Goal: Task Accomplishment & Management: Complete application form

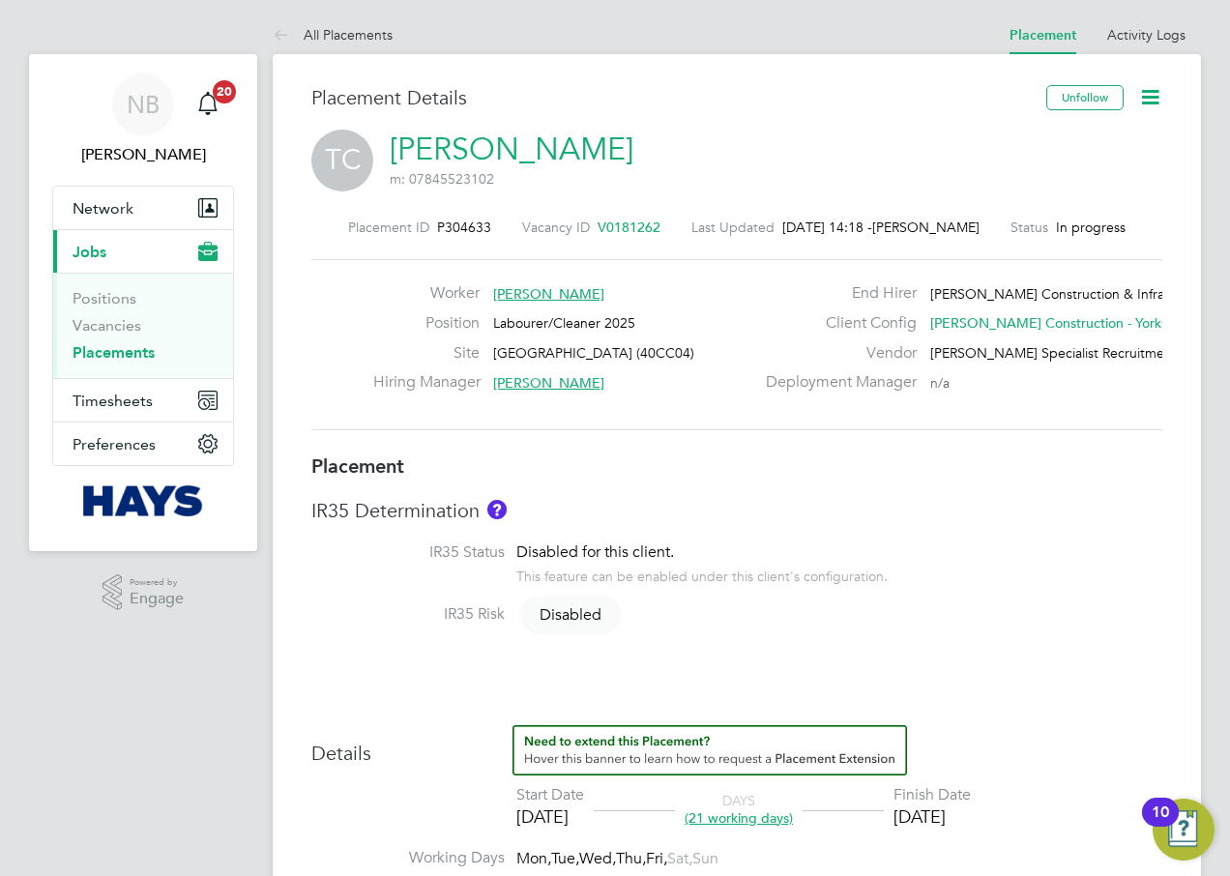
click at [110, 352] on link "Placements" at bounding box center [114, 352] width 82 height 18
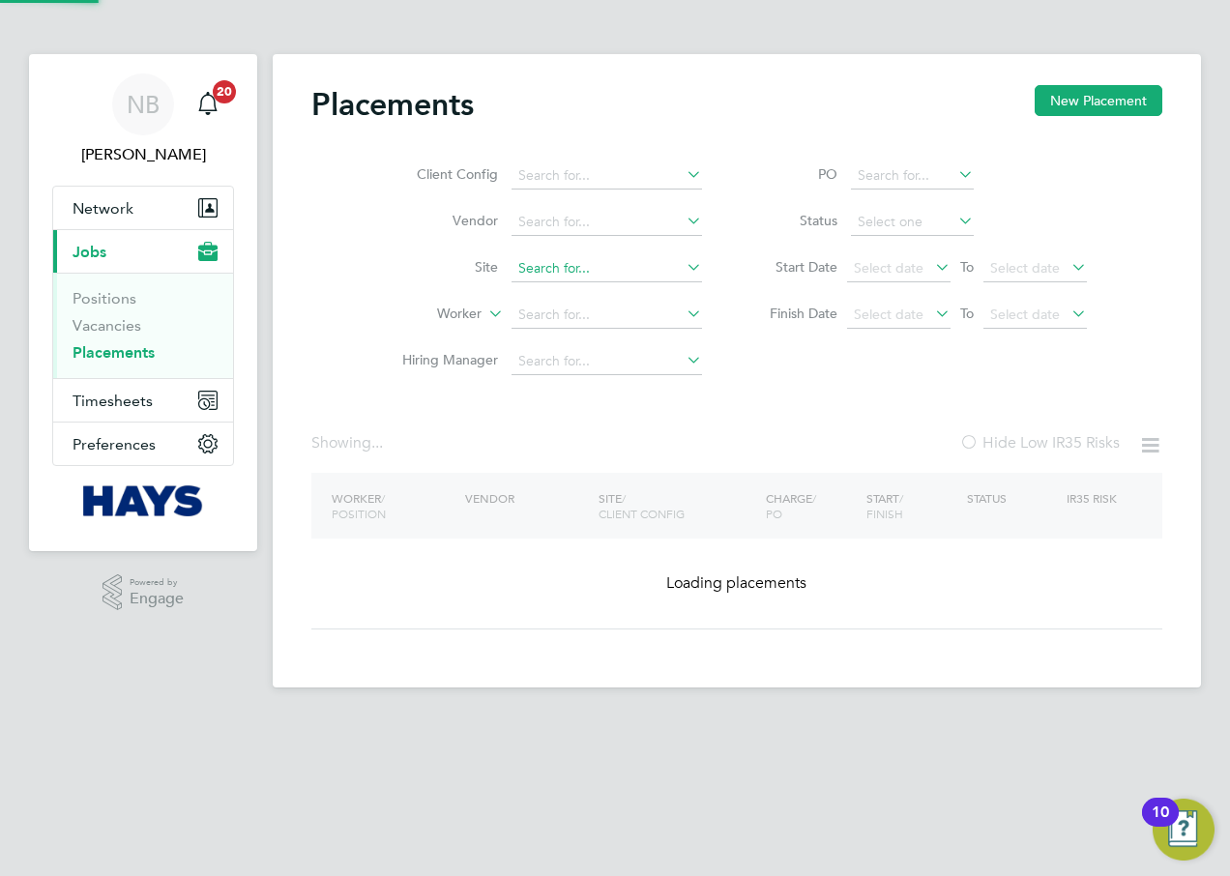
click at [540, 266] on input at bounding box center [606, 268] width 190 height 27
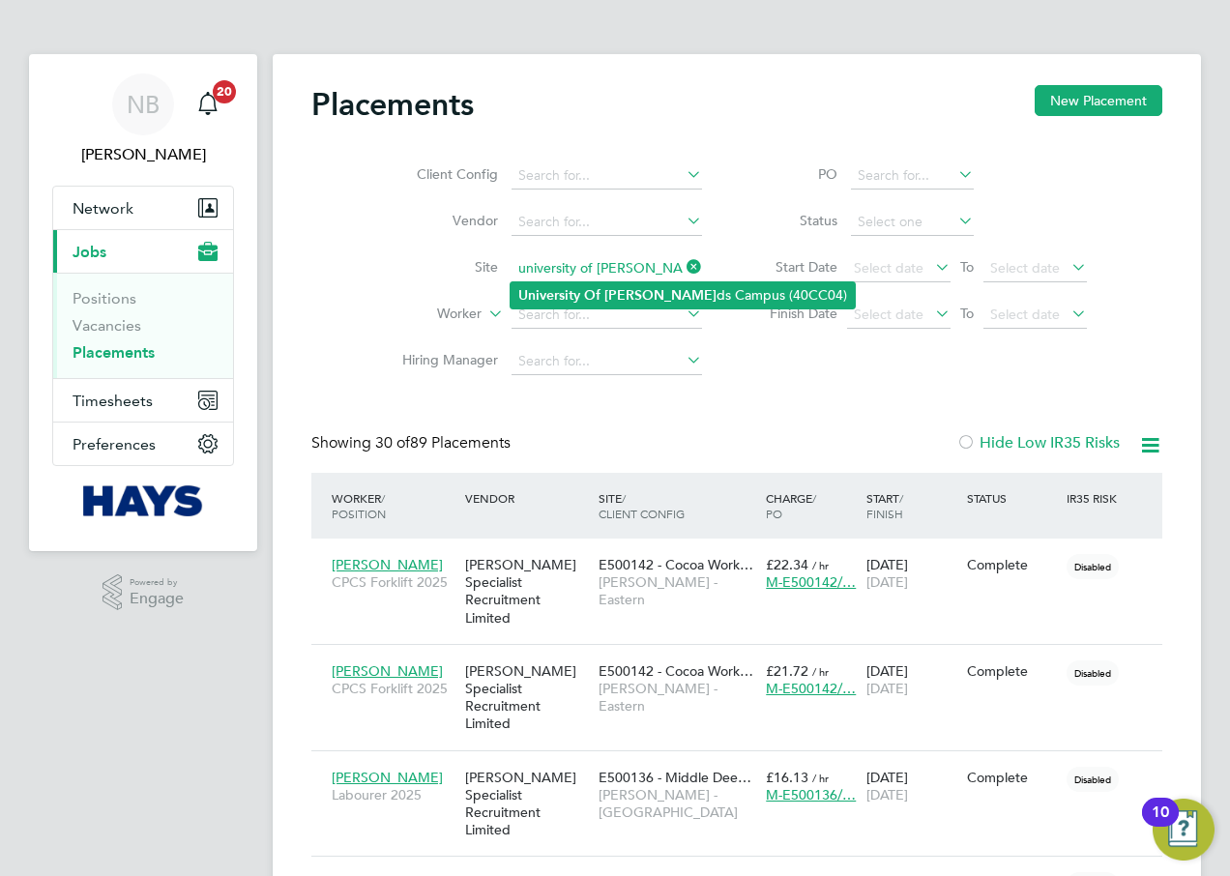
click at [574, 289] on b "University" at bounding box center [549, 295] width 62 height 16
type input "[GEOGRAPHIC_DATA] (40CC04)"
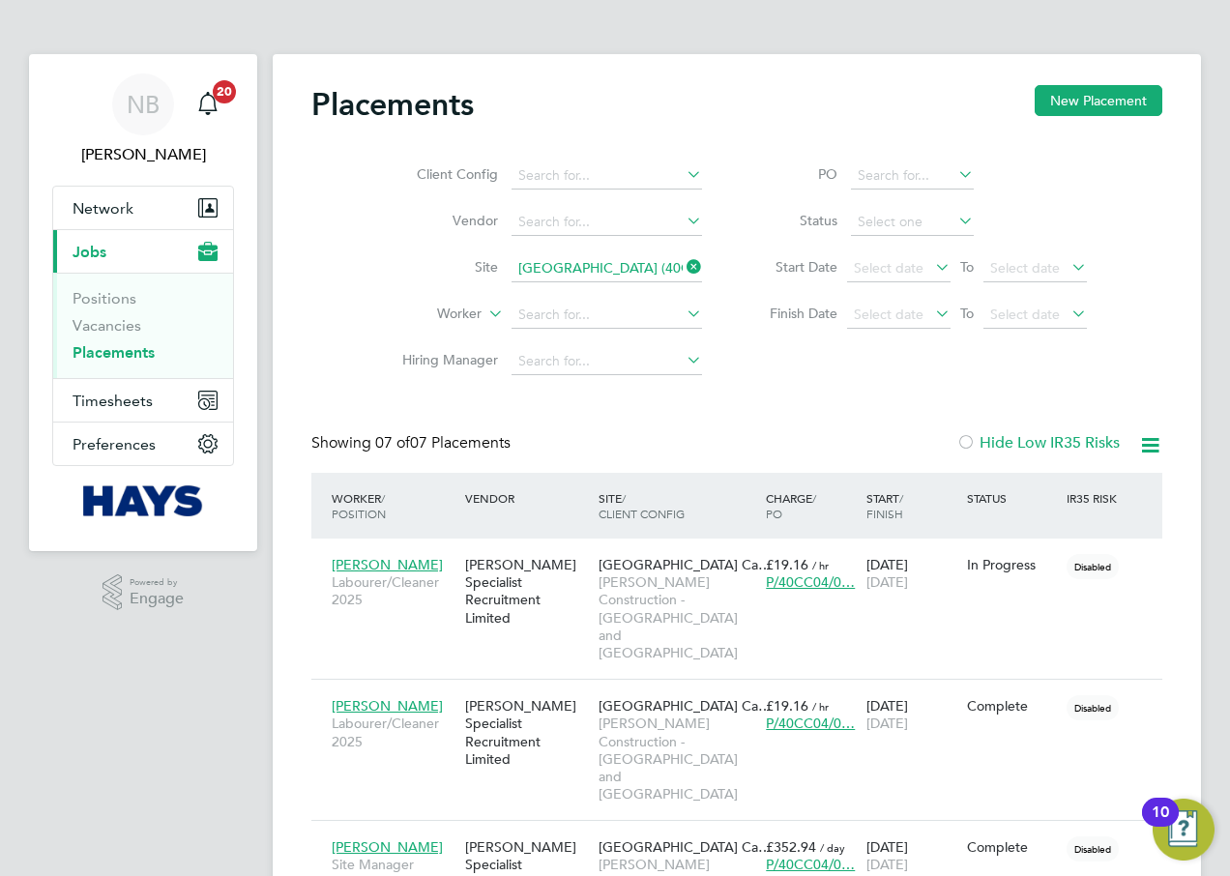
drag, startPoint x: 701, startPoint y: 261, endPoint x: 690, endPoint y: 264, distance: 11.0
click at [683, 261] on icon at bounding box center [683, 266] width 0 height 27
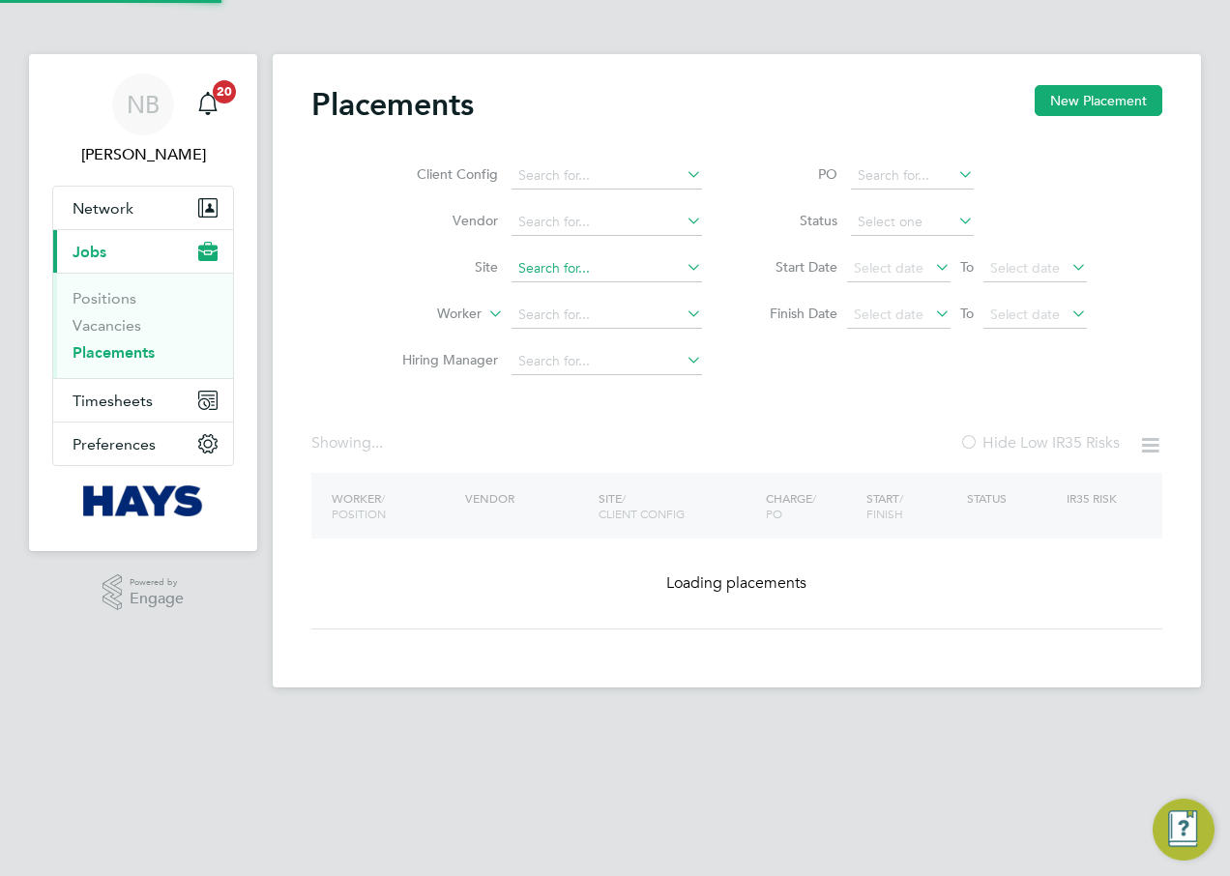
click at [656, 271] on input at bounding box center [606, 268] width 190 height 27
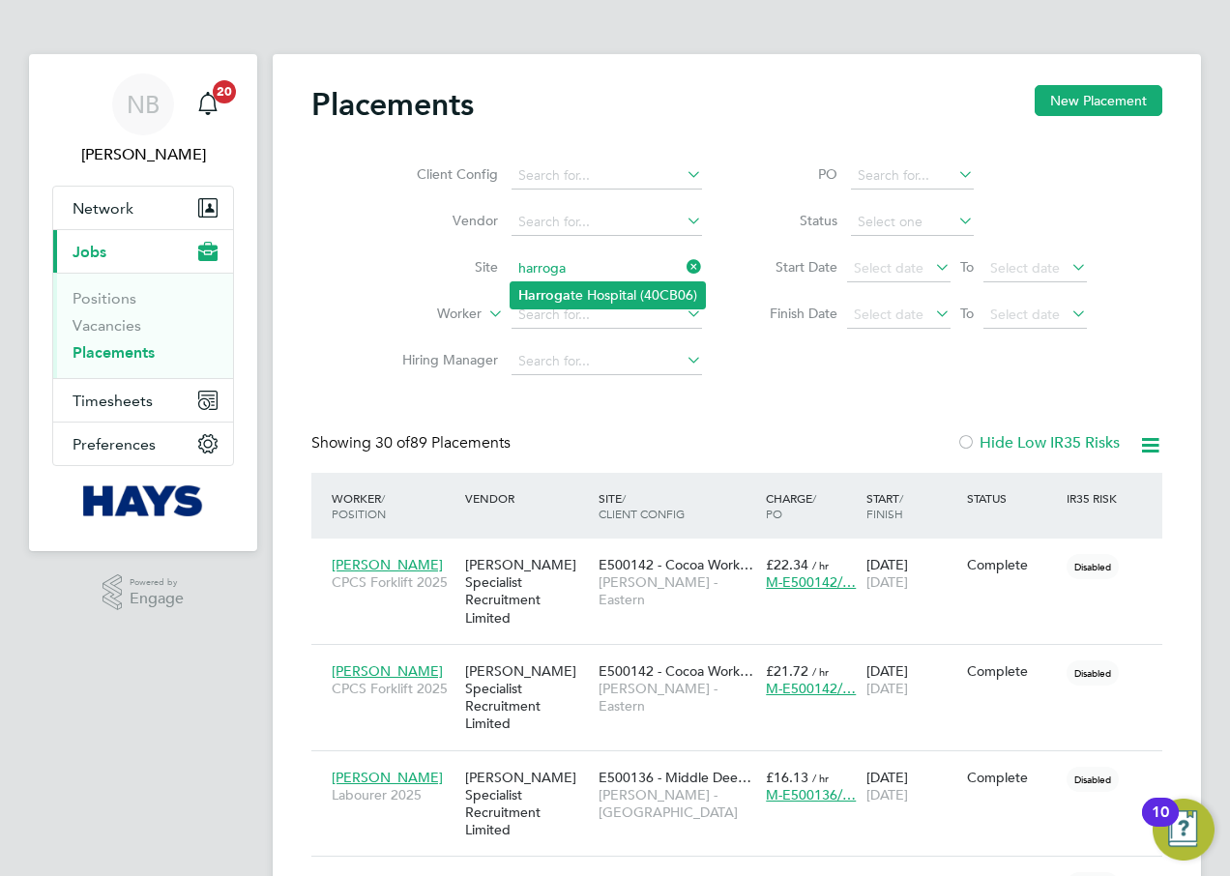
click at [657, 299] on li "[GEOGRAPHIC_DATA] (40CB06)" at bounding box center [607, 295] width 194 height 26
type input "[GEOGRAPHIC_DATA] (40CB06)"
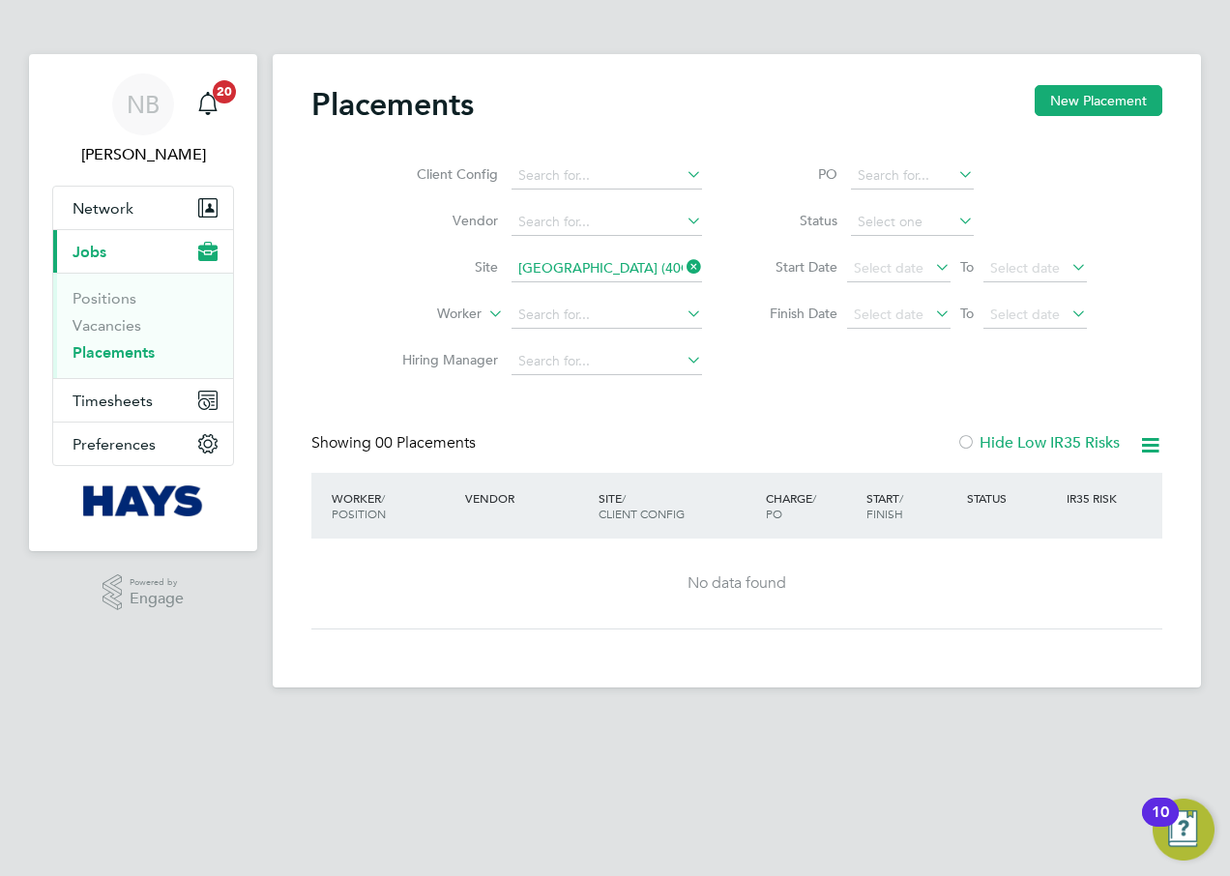
click at [683, 261] on icon at bounding box center [683, 266] width 0 height 27
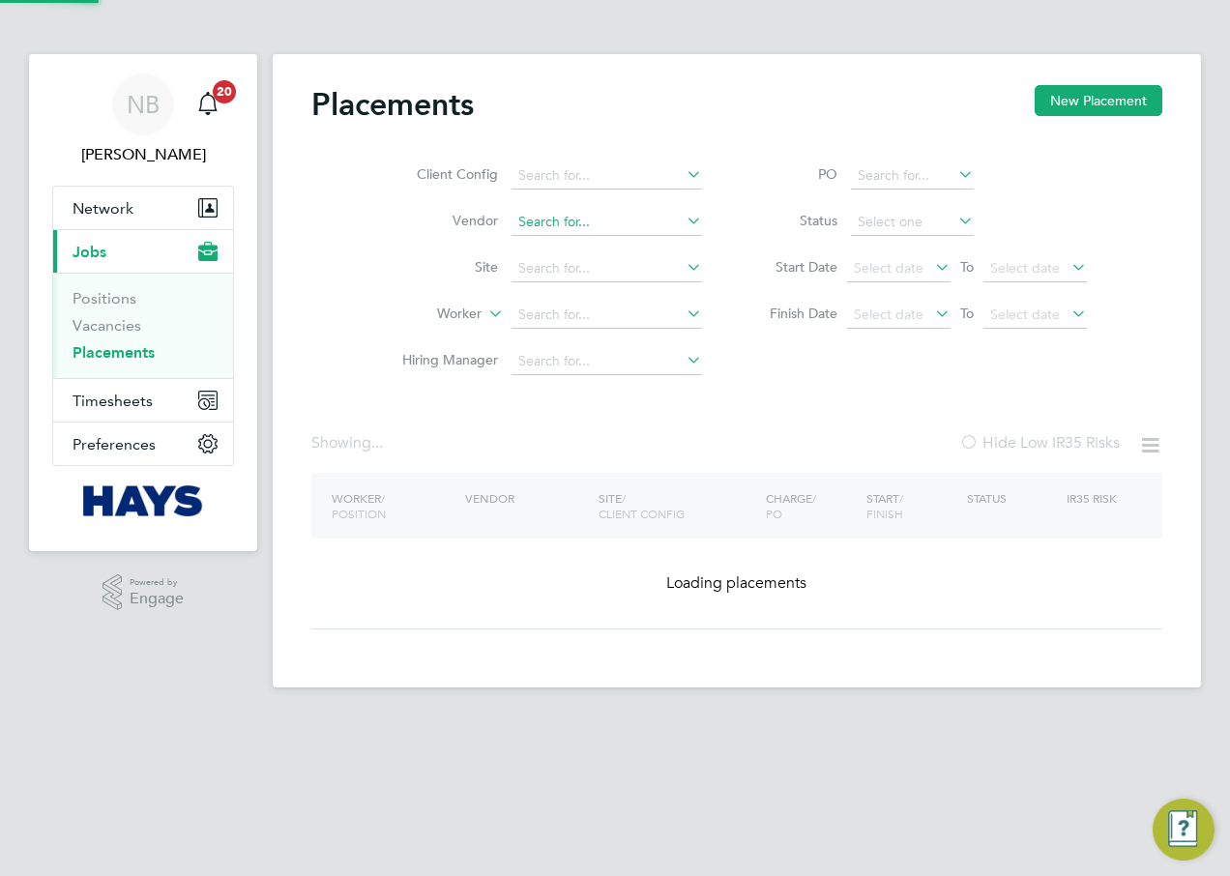
click at [637, 222] on input at bounding box center [606, 222] width 190 height 27
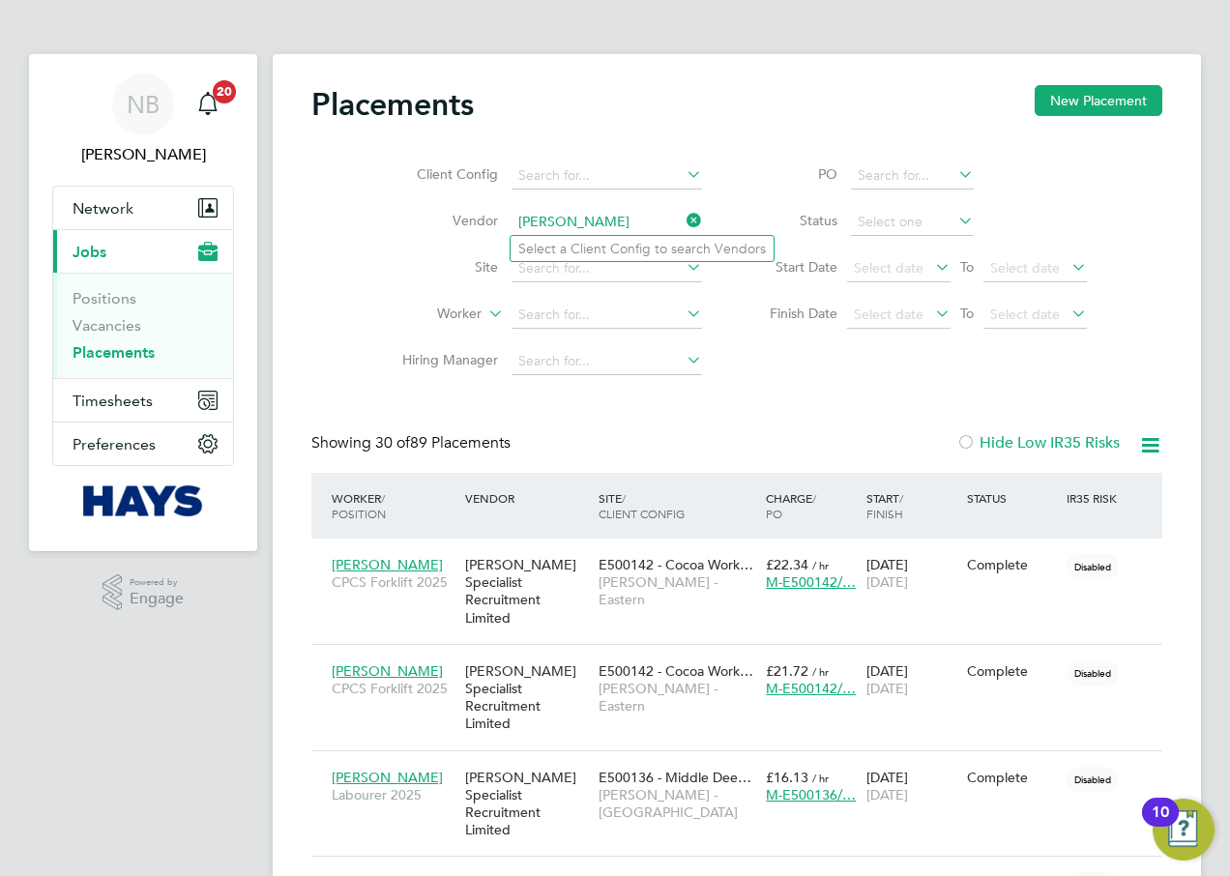
type input "[PERSON_NAME]"
click at [801, 366] on div "Client Config Vendor [PERSON_NAME] Site Worker Hiring Manager PO Status Start D…" at bounding box center [736, 264] width 851 height 242
click at [583, 306] on input at bounding box center [606, 315] width 190 height 27
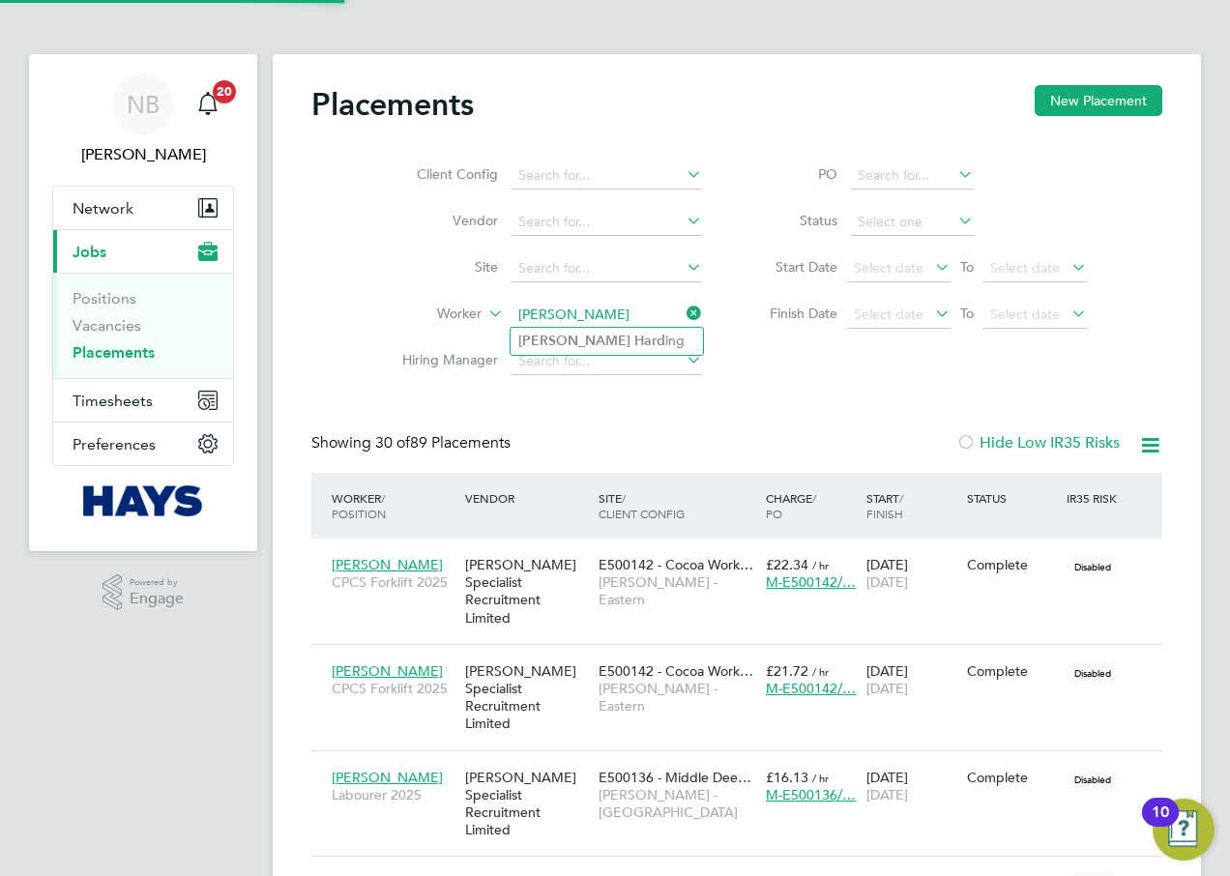
click at [640, 340] on li "[PERSON_NAME] ing" at bounding box center [606, 341] width 192 height 26
type input "[PERSON_NAME]"
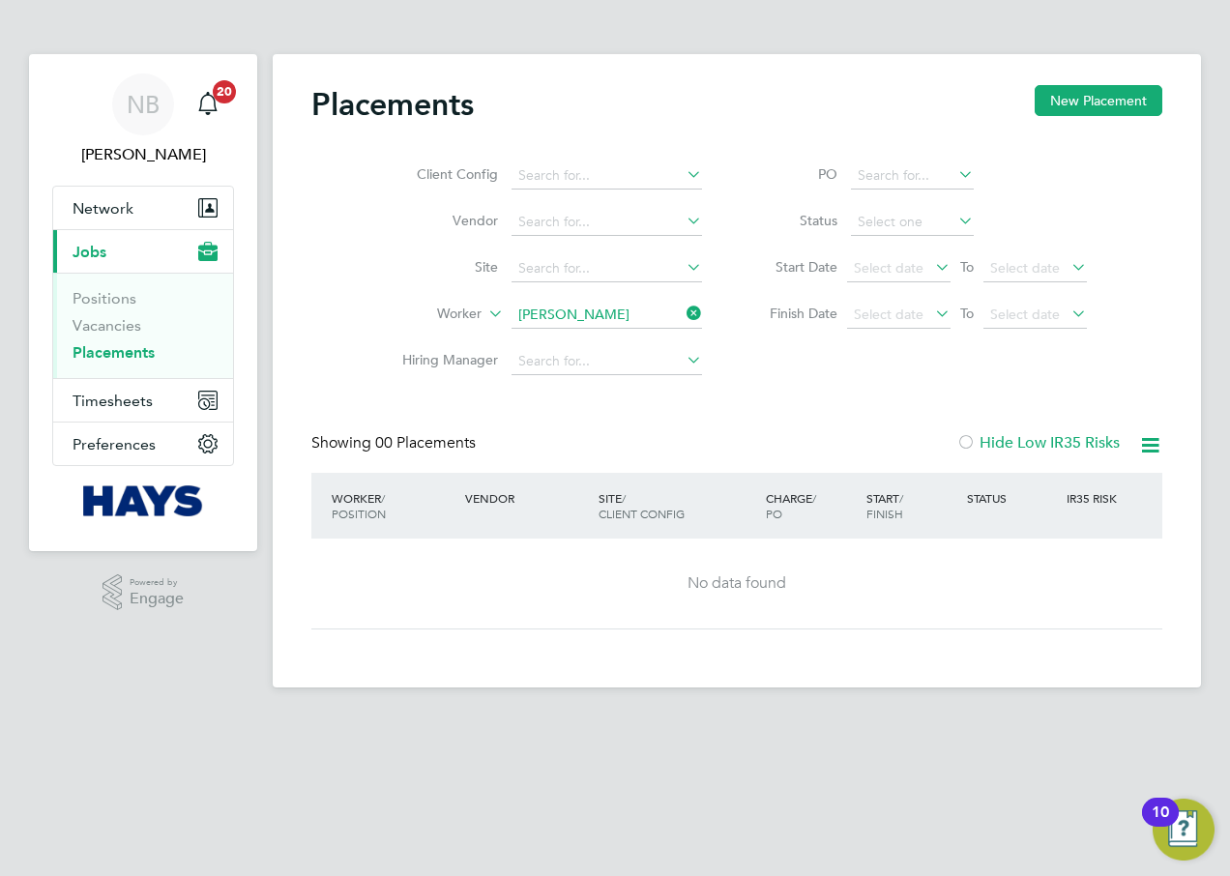
click at [683, 307] on icon at bounding box center [683, 313] width 0 height 27
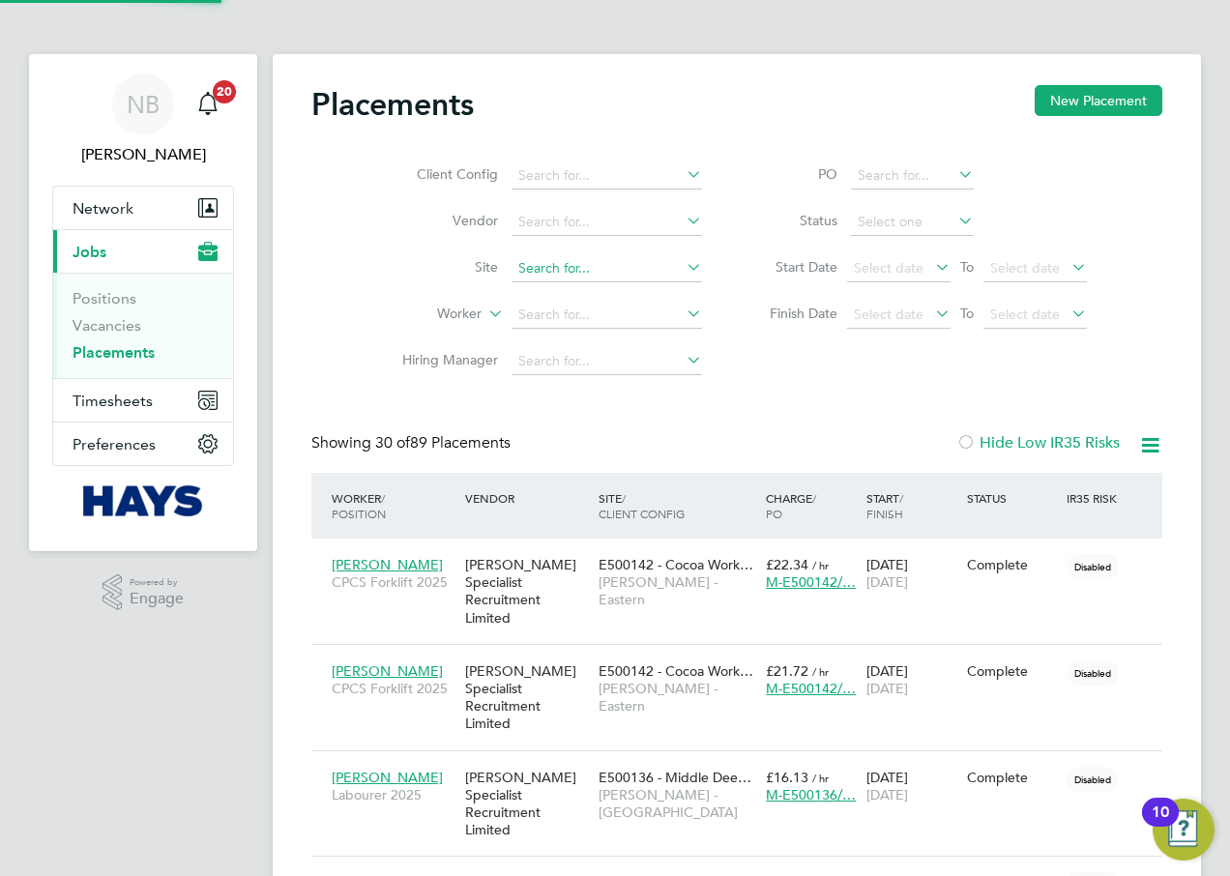
scroll to position [56, 168]
click at [630, 272] on input at bounding box center [606, 268] width 190 height 27
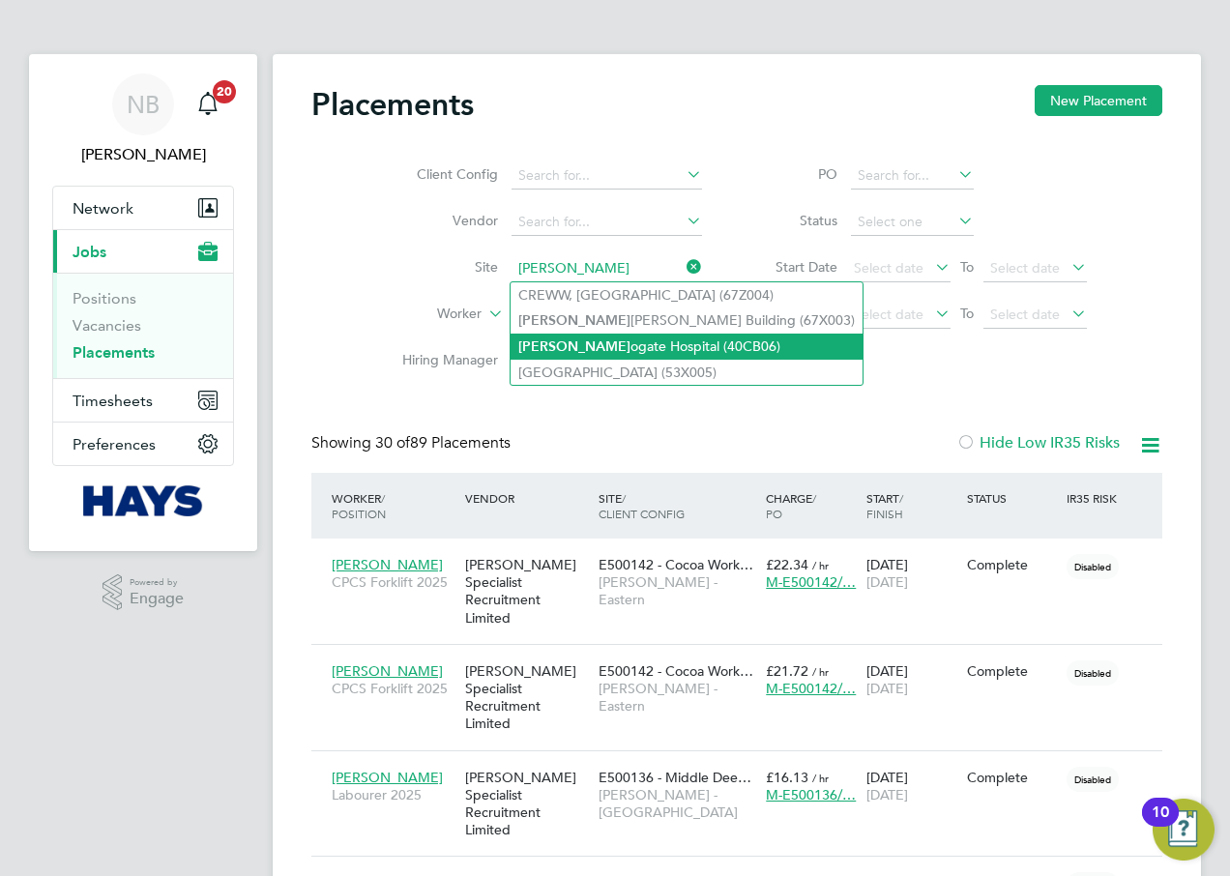
click at [637, 341] on li "[PERSON_NAME] ogate Hospital (40CB06)" at bounding box center [686, 347] width 352 height 26
type input "[GEOGRAPHIC_DATA] (40CB06)"
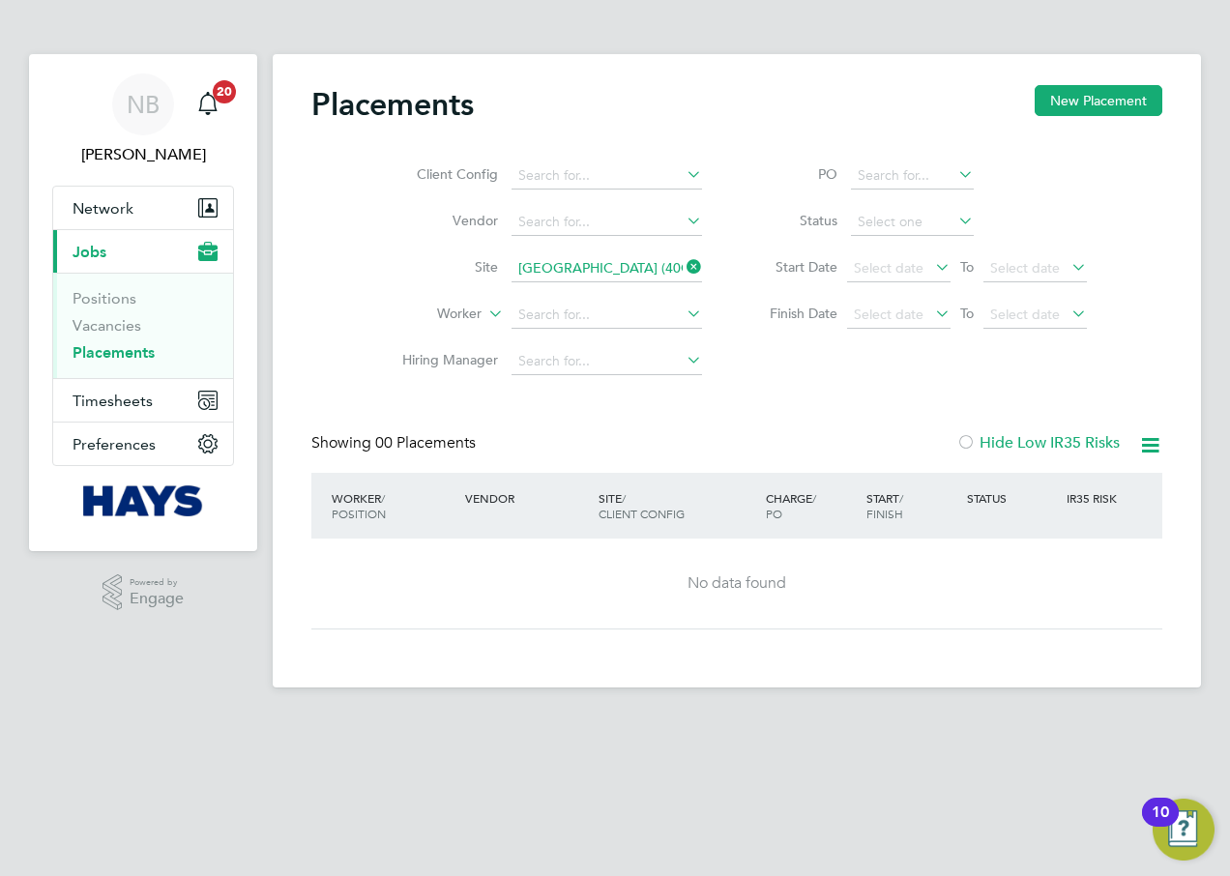
click at [683, 263] on icon at bounding box center [683, 266] width 0 height 27
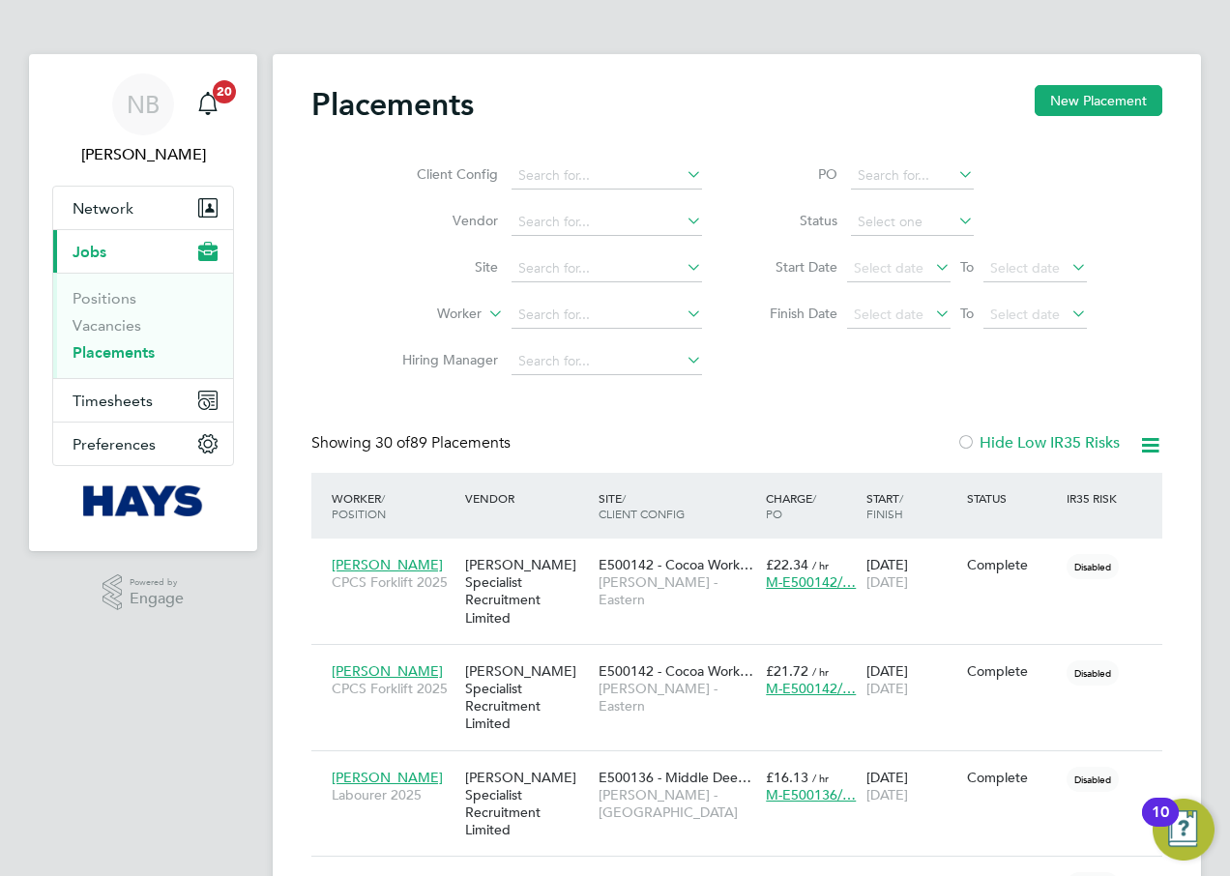
click at [1132, 438] on div at bounding box center [1142, 445] width 39 height 24
click at [1138, 439] on icon at bounding box center [1150, 445] width 24 height 24
click at [1078, 380] on div "Client Config Vendor Site Worker Hiring Manager PO Status Start Date Select dat…" at bounding box center [736, 264] width 851 height 242
click at [110, 203] on span "Network" at bounding box center [103, 208] width 61 height 18
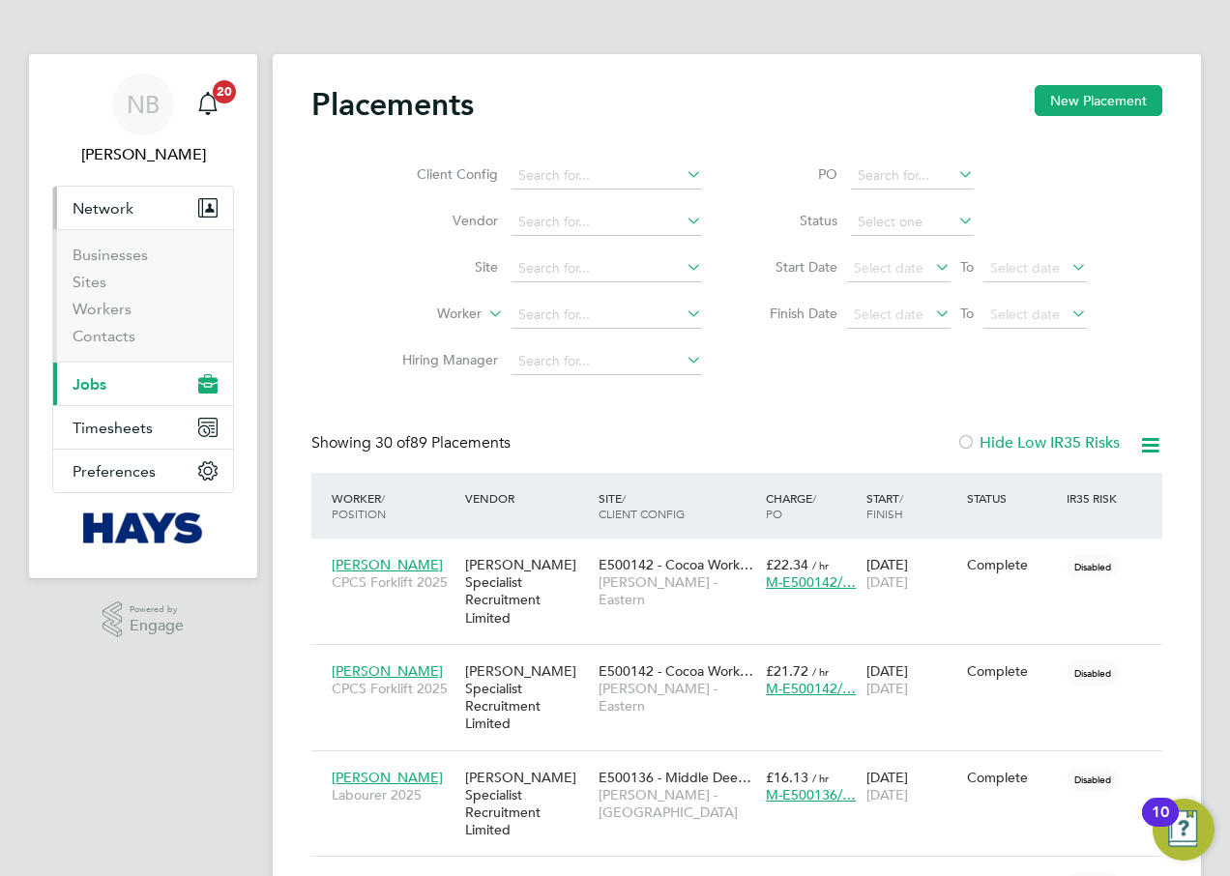
click at [126, 378] on button "Current page: Jobs" at bounding box center [143, 384] width 180 height 43
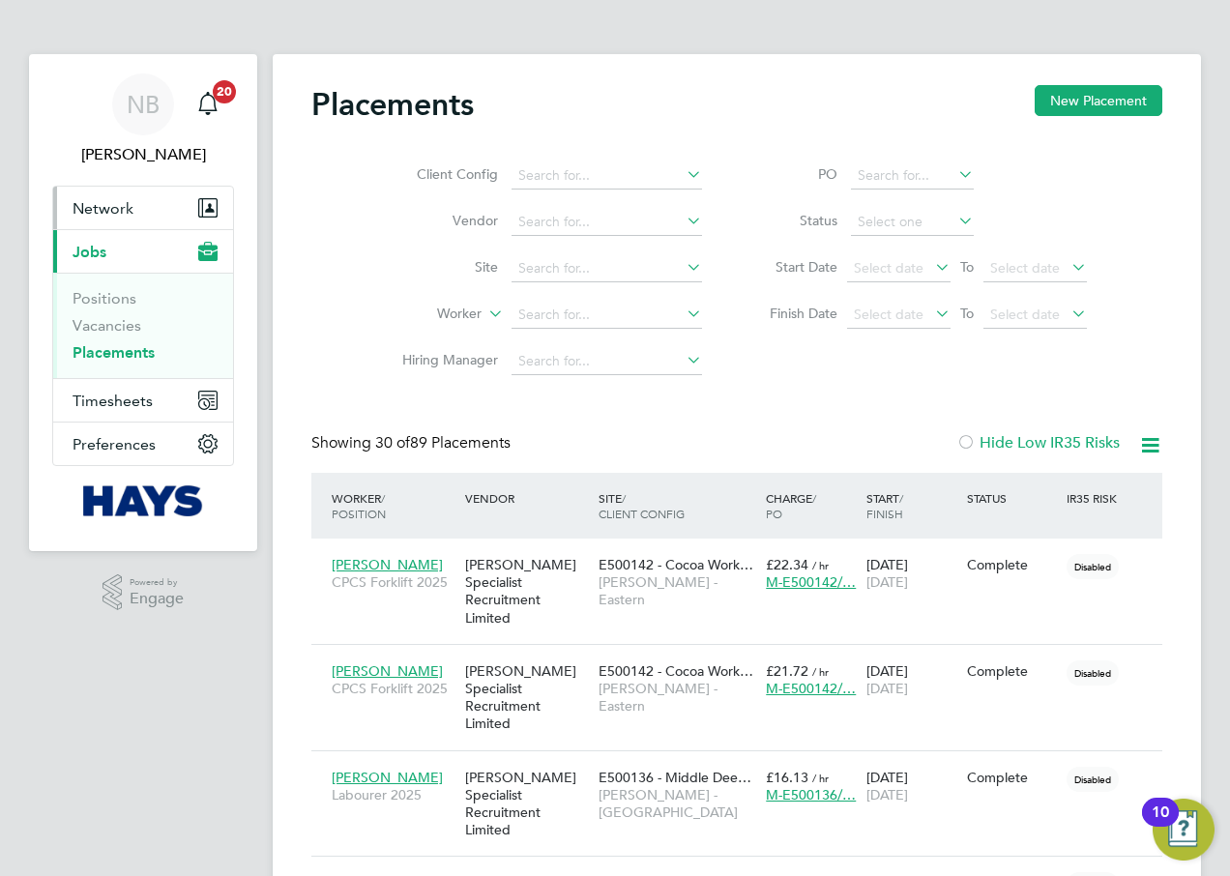
click at [100, 215] on span "Network" at bounding box center [103, 208] width 61 height 18
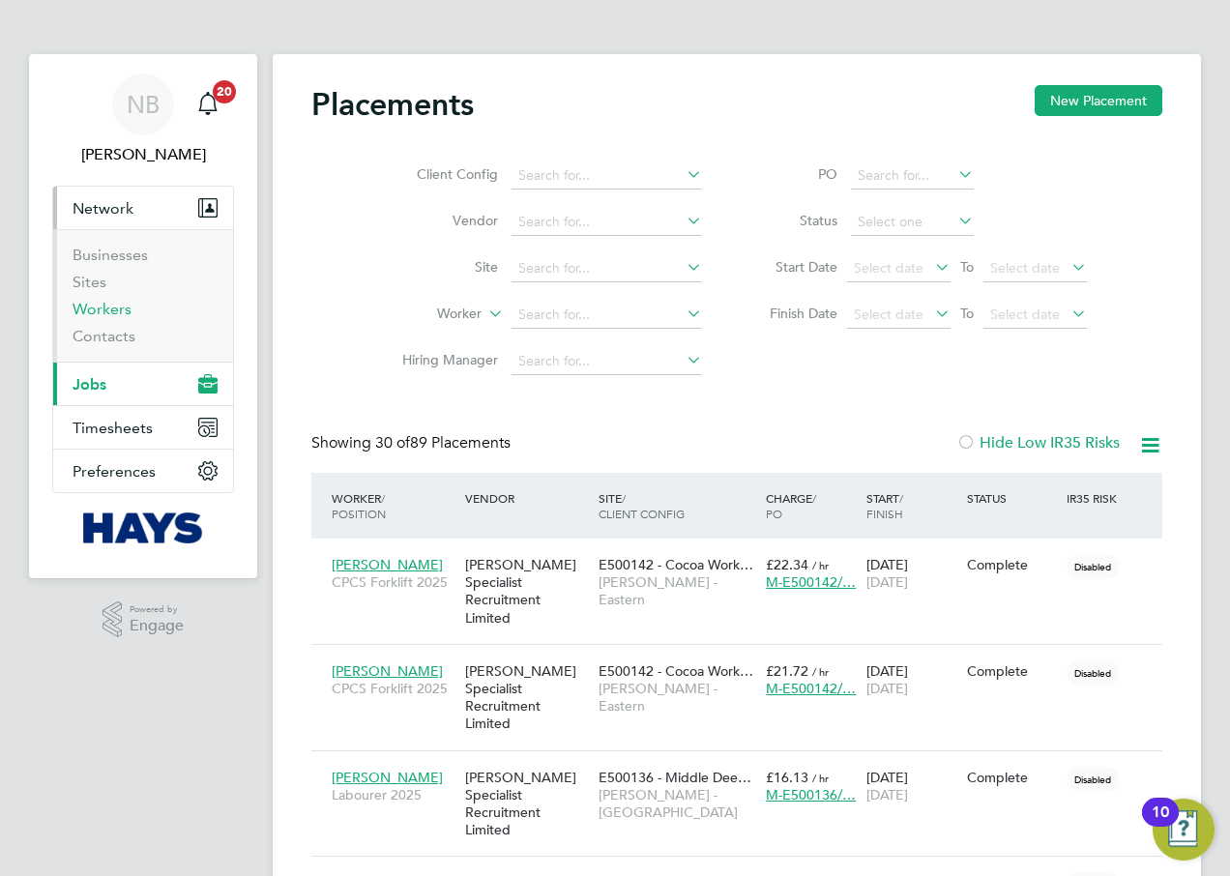
click at [121, 308] on link "Workers" at bounding box center [102, 309] width 59 height 18
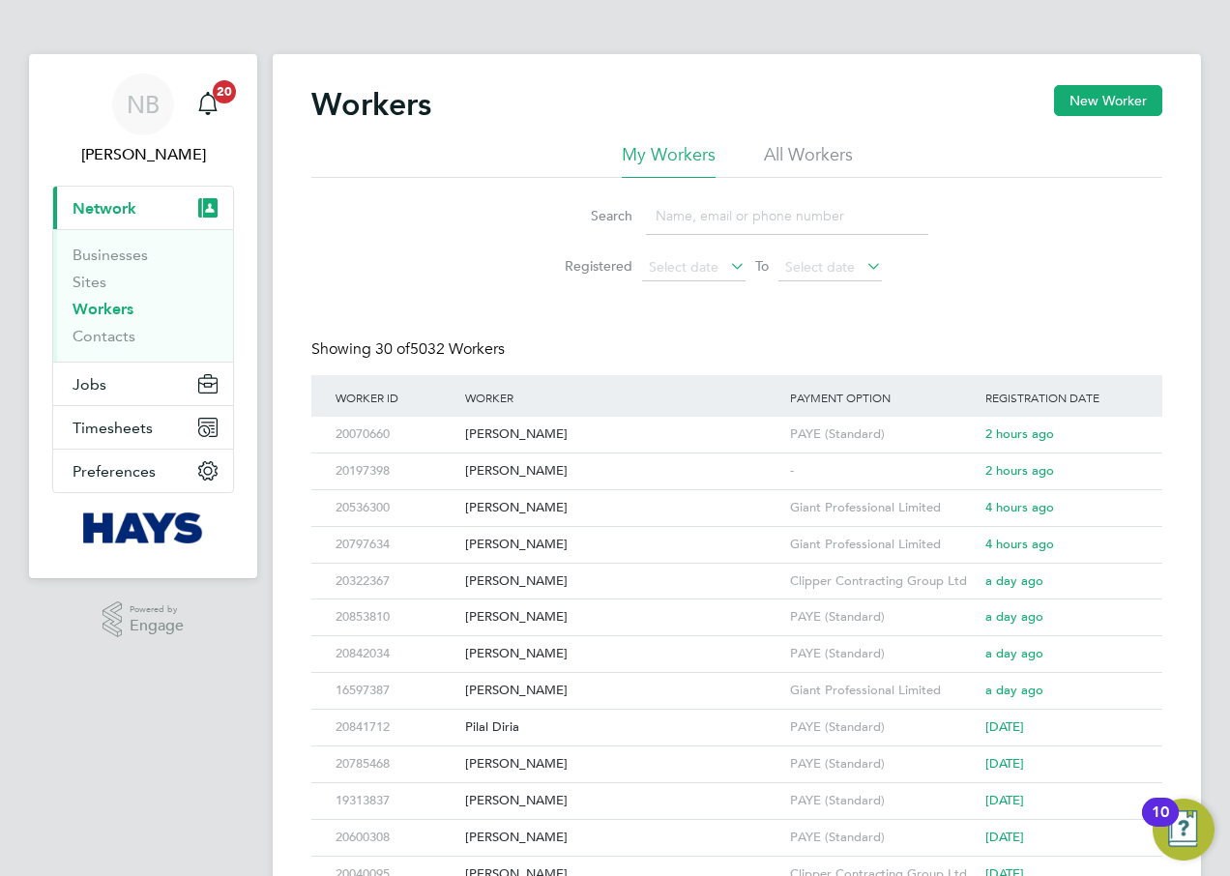
click at [700, 222] on input at bounding box center [787, 216] width 282 height 38
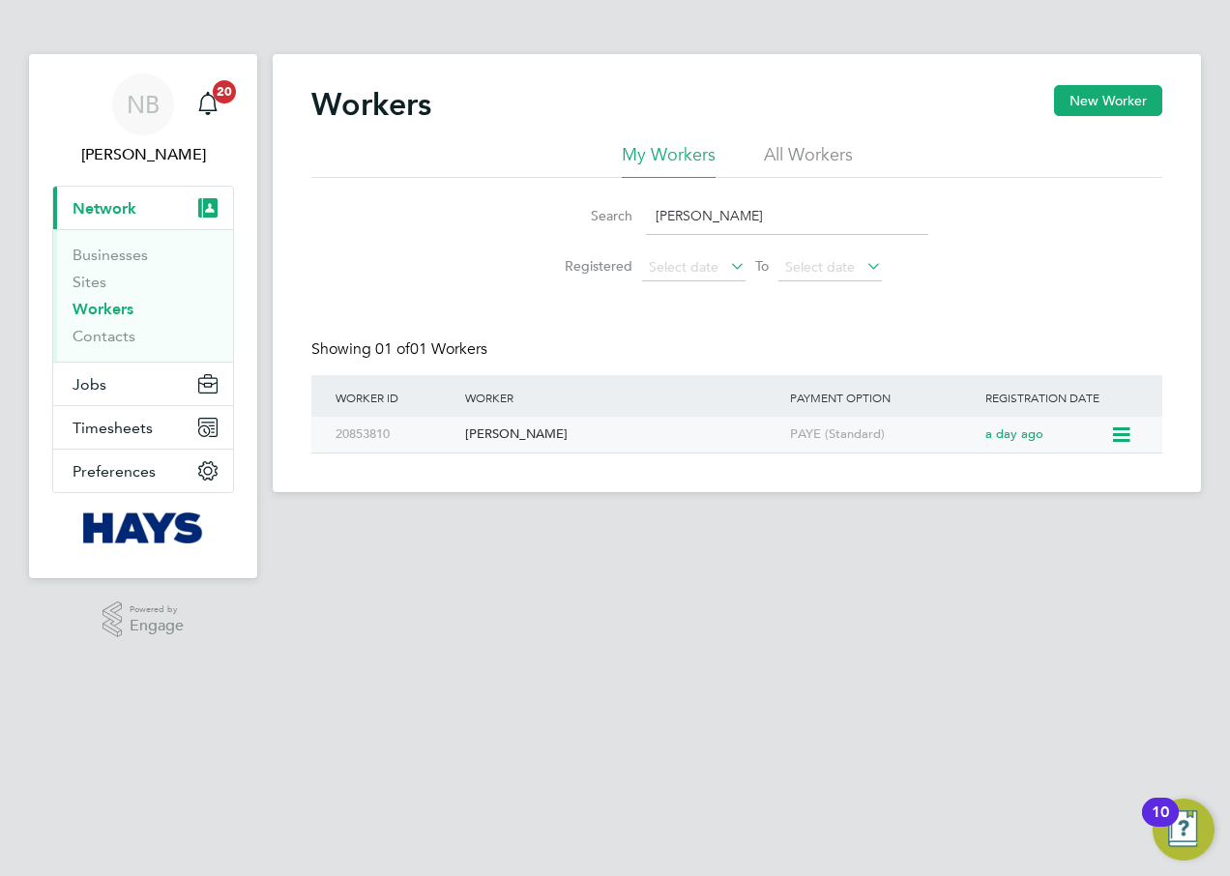
type input "[PERSON_NAME]"
click at [527, 437] on div "[PERSON_NAME]" at bounding box center [622, 435] width 325 height 36
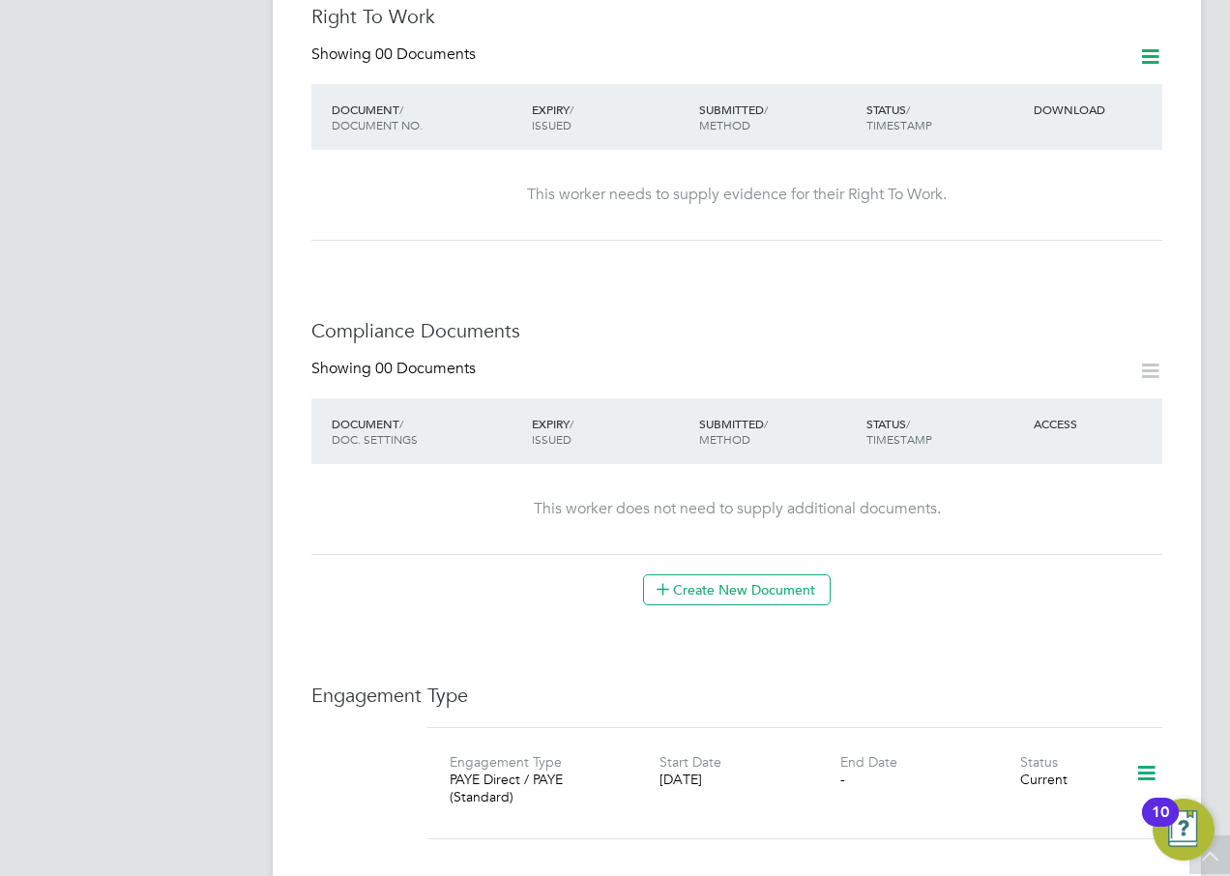
scroll to position [259, 0]
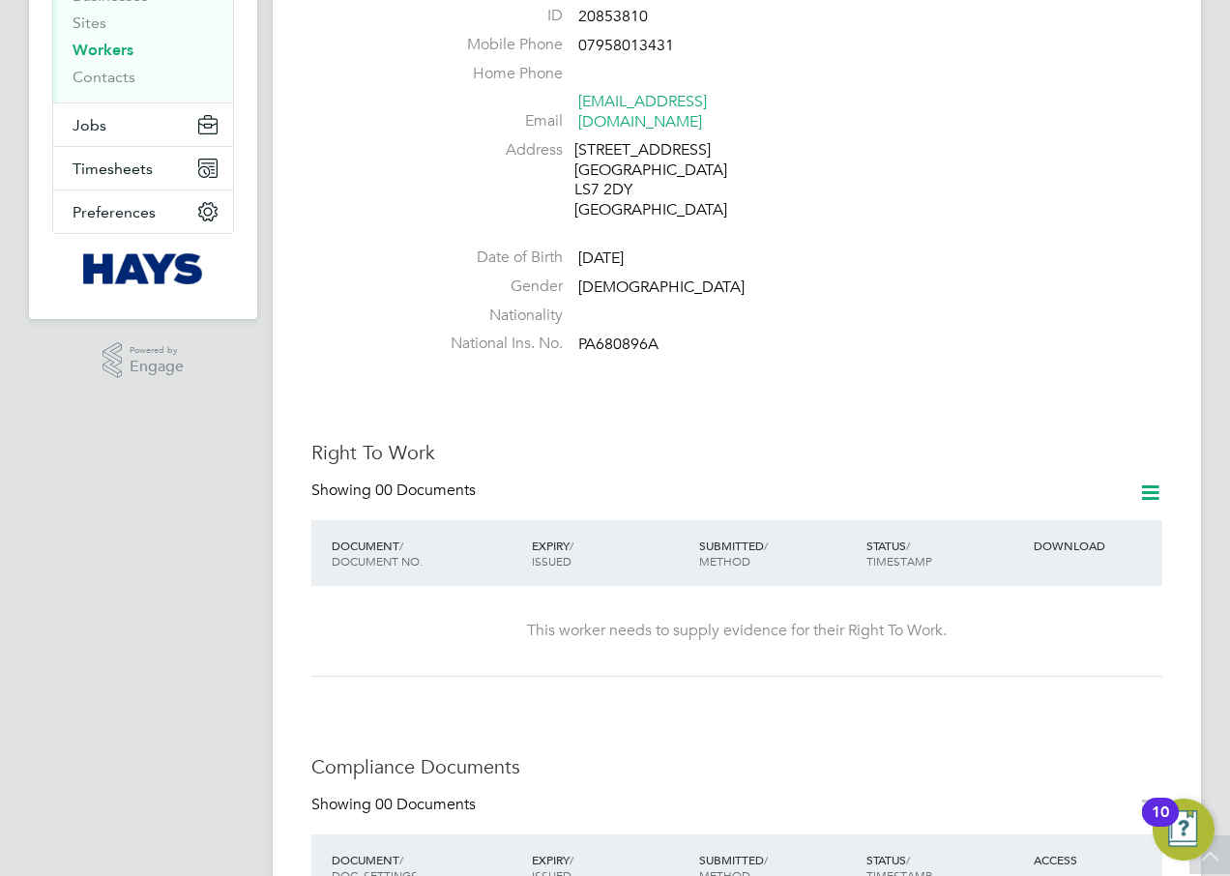
click at [1131, 480] on div at bounding box center [1142, 492] width 39 height 24
click at [1138, 480] on icon at bounding box center [1150, 492] width 24 height 24
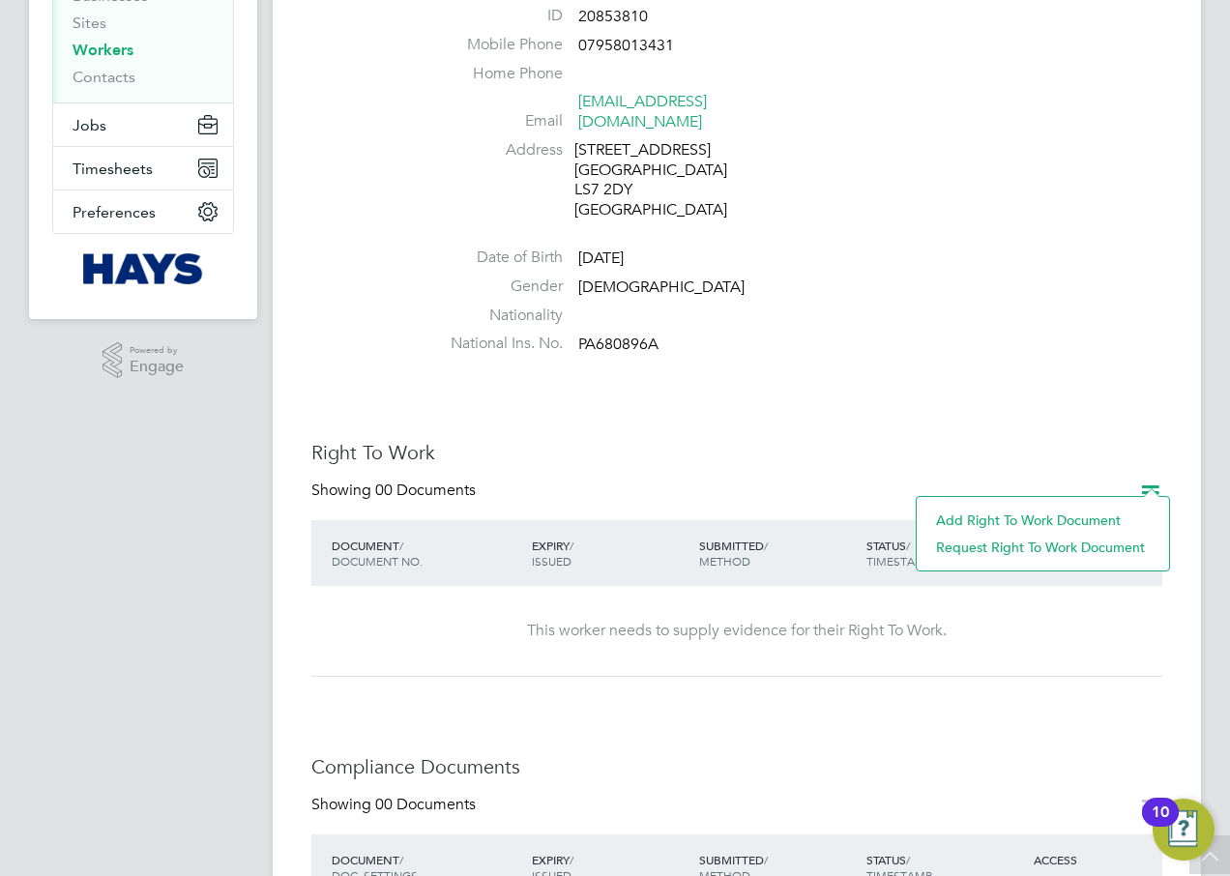
click at [1002, 520] on li "Add Right To Work Document" at bounding box center [1042, 520] width 233 height 27
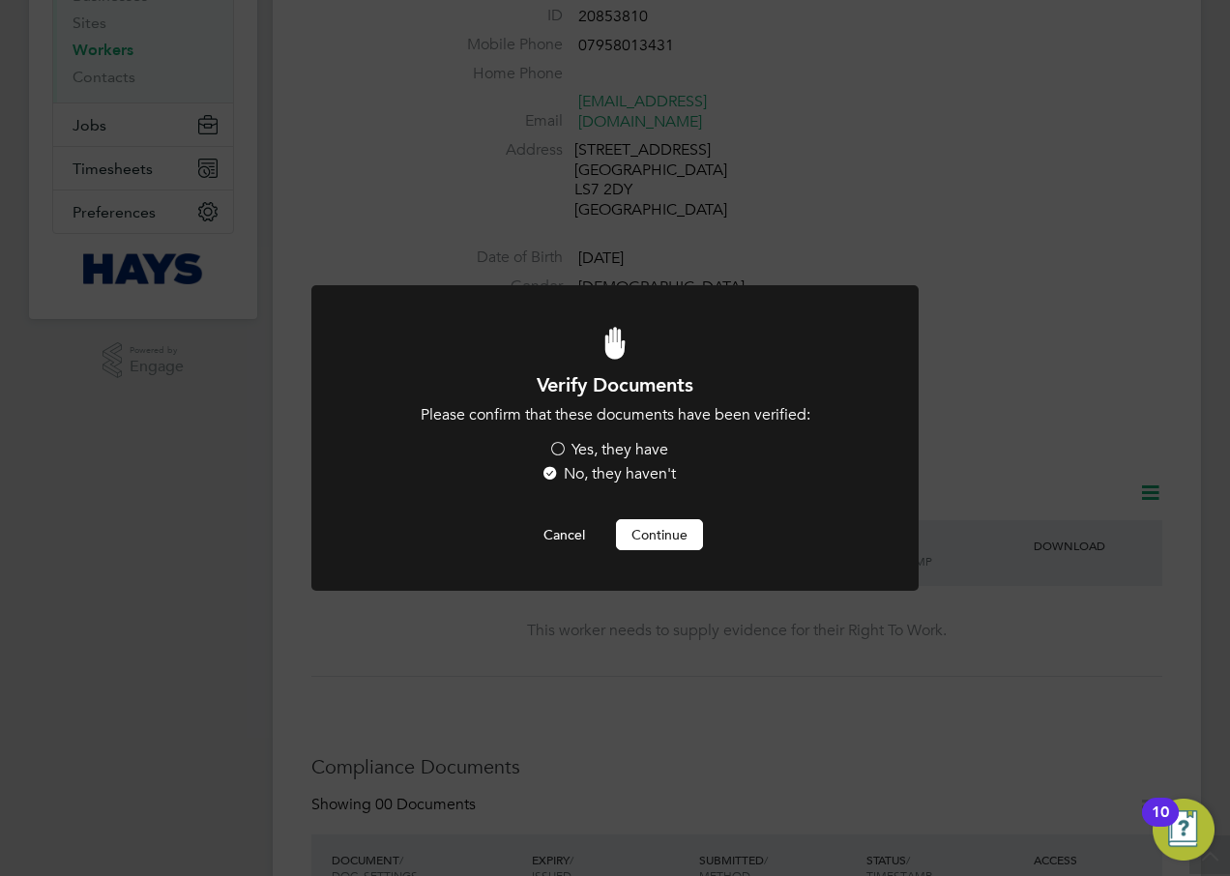
scroll to position [0, 0]
click at [561, 446] on label "Yes, they have" at bounding box center [608, 450] width 120 height 20
click at [0, 0] on input "Yes, they have" at bounding box center [0, 0] width 0 height 0
click at [648, 536] on button "Continue" at bounding box center [659, 534] width 87 height 31
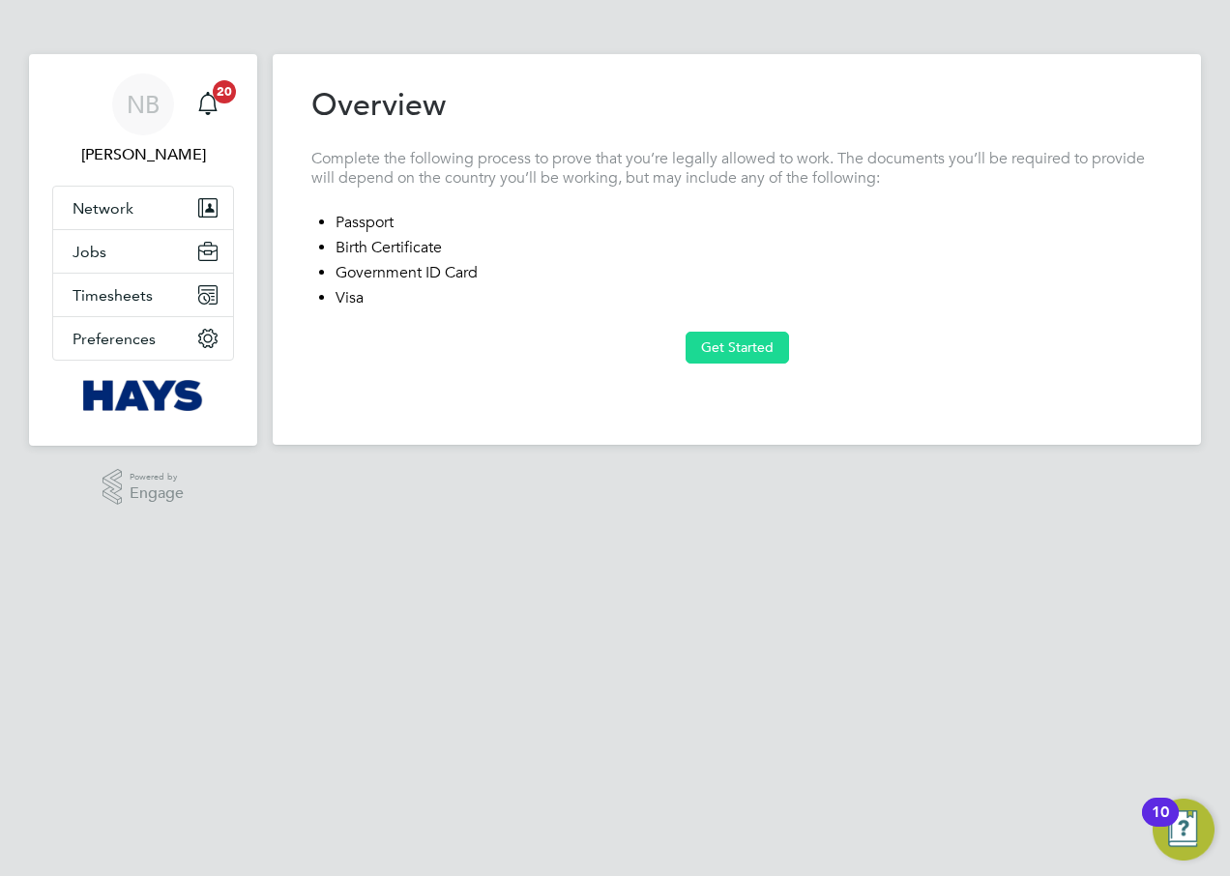
click at [726, 350] on button "Get Started" at bounding box center [736, 347] width 103 height 31
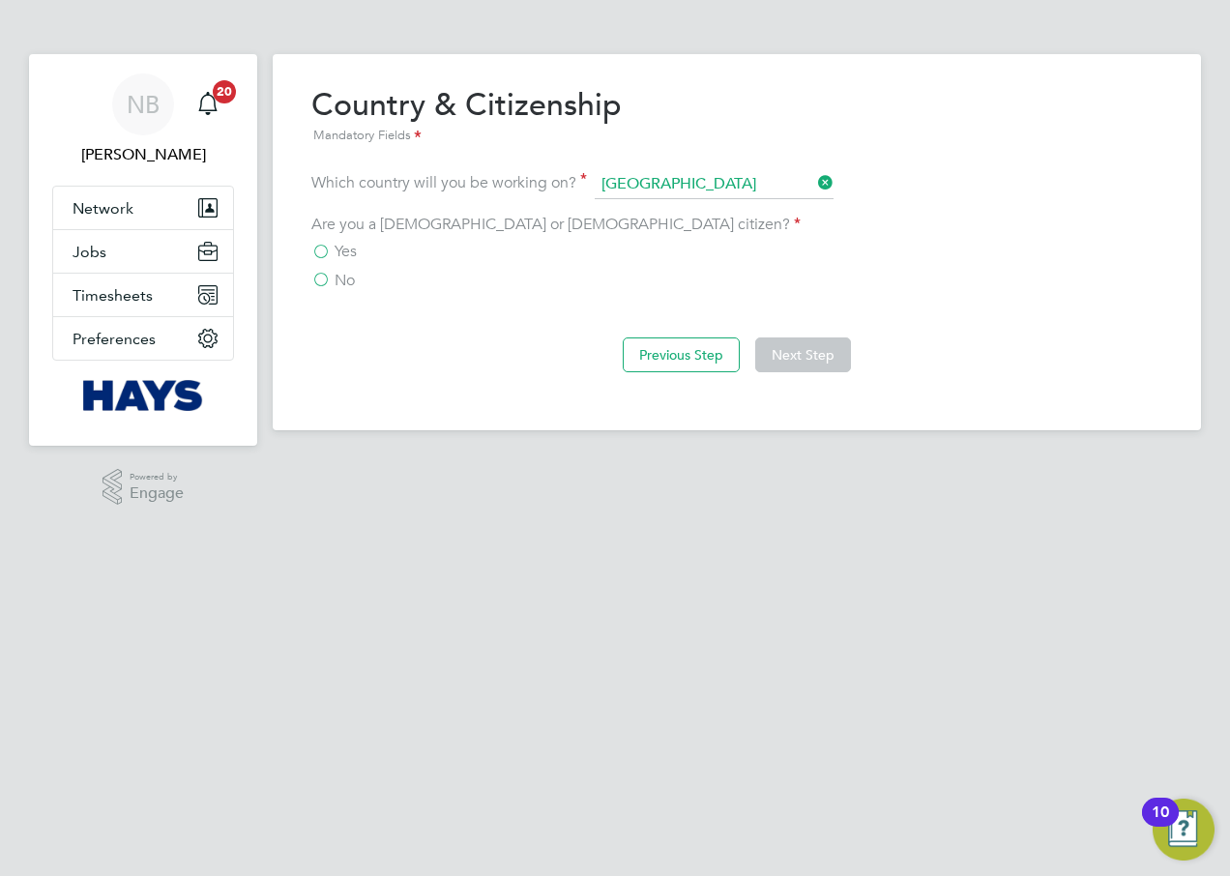
click at [321, 249] on label "Yes" at bounding box center [333, 251] width 45 height 19
click at [0, 0] on input "Yes" at bounding box center [0, 0] width 0 height 0
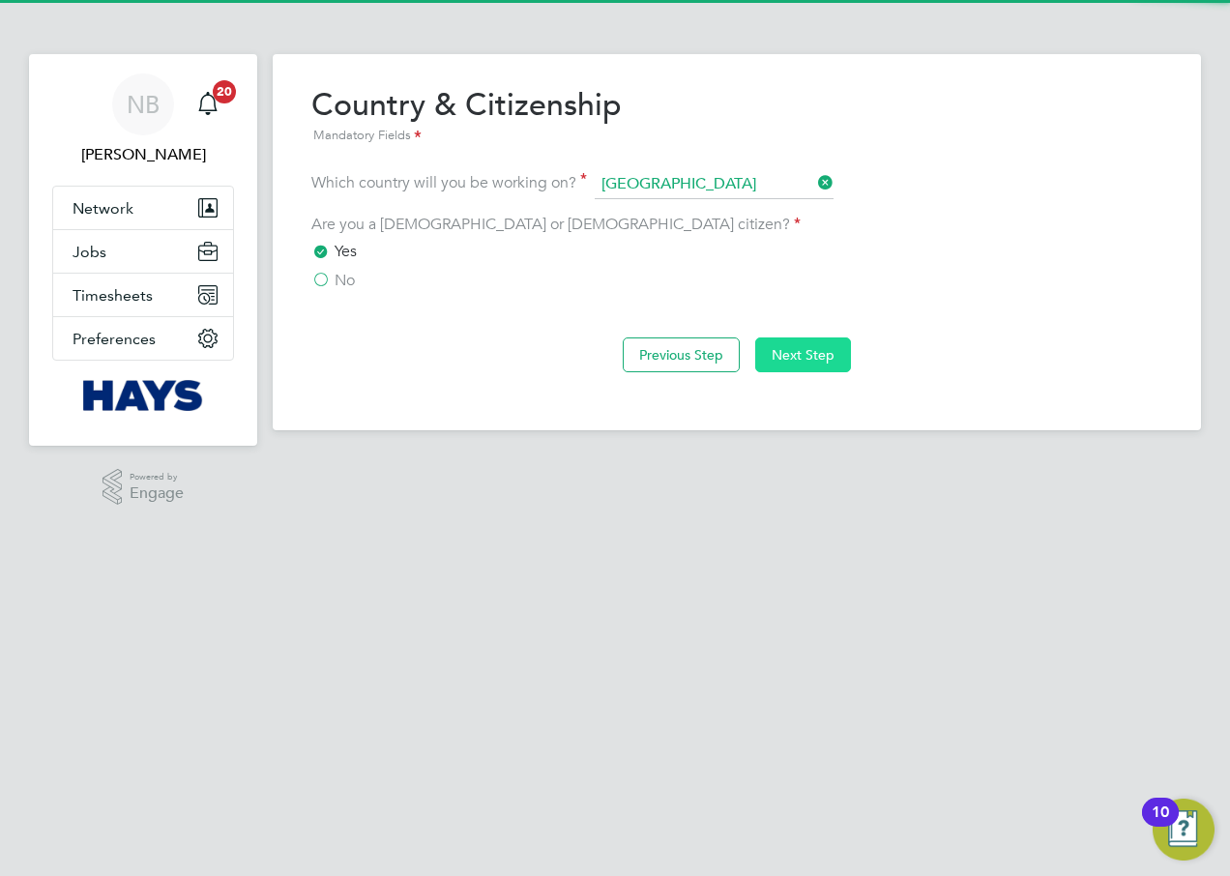
click at [788, 352] on button "Next Step" at bounding box center [803, 354] width 96 height 35
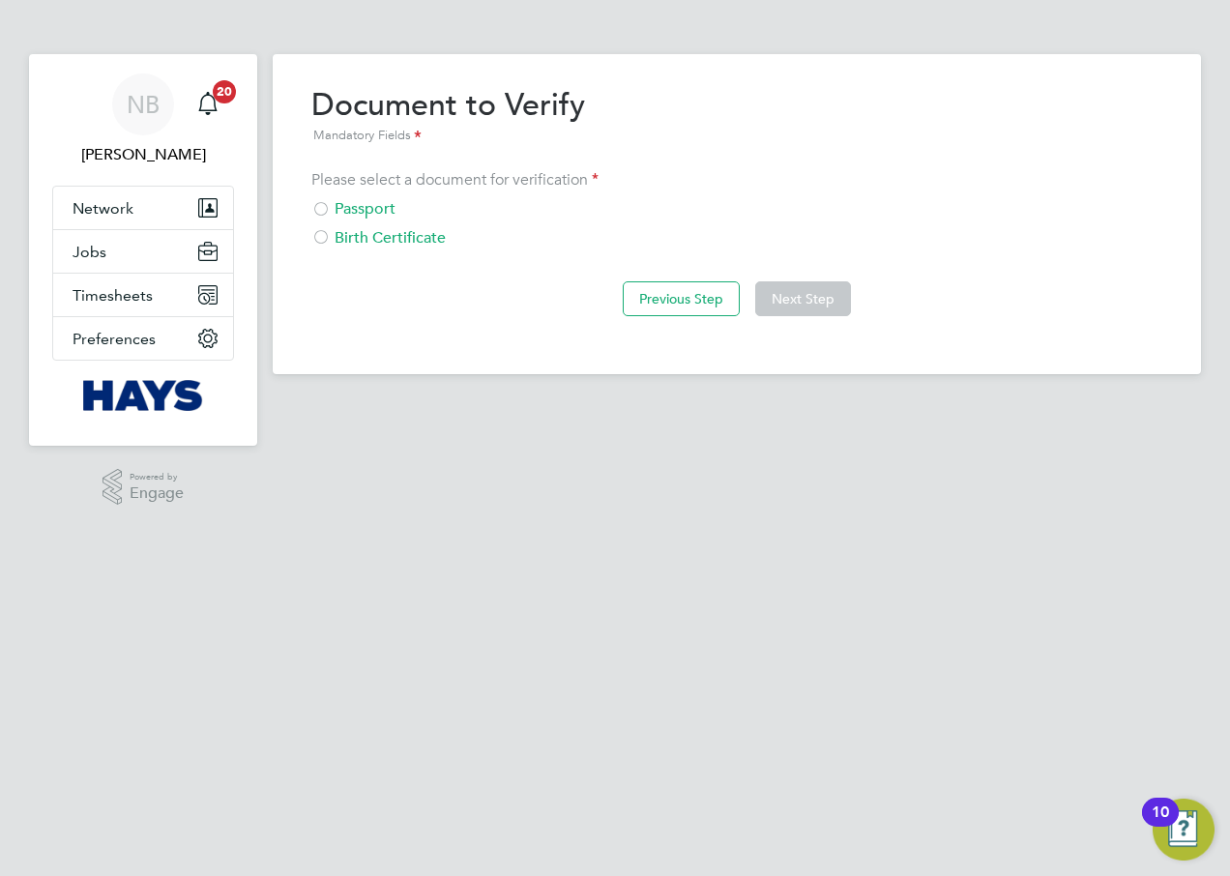
click at [351, 238] on div "Birth Certificate" at bounding box center [736, 238] width 851 height 20
click at [803, 307] on button "Next Step" at bounding box center [803, 298] width 96 height 35
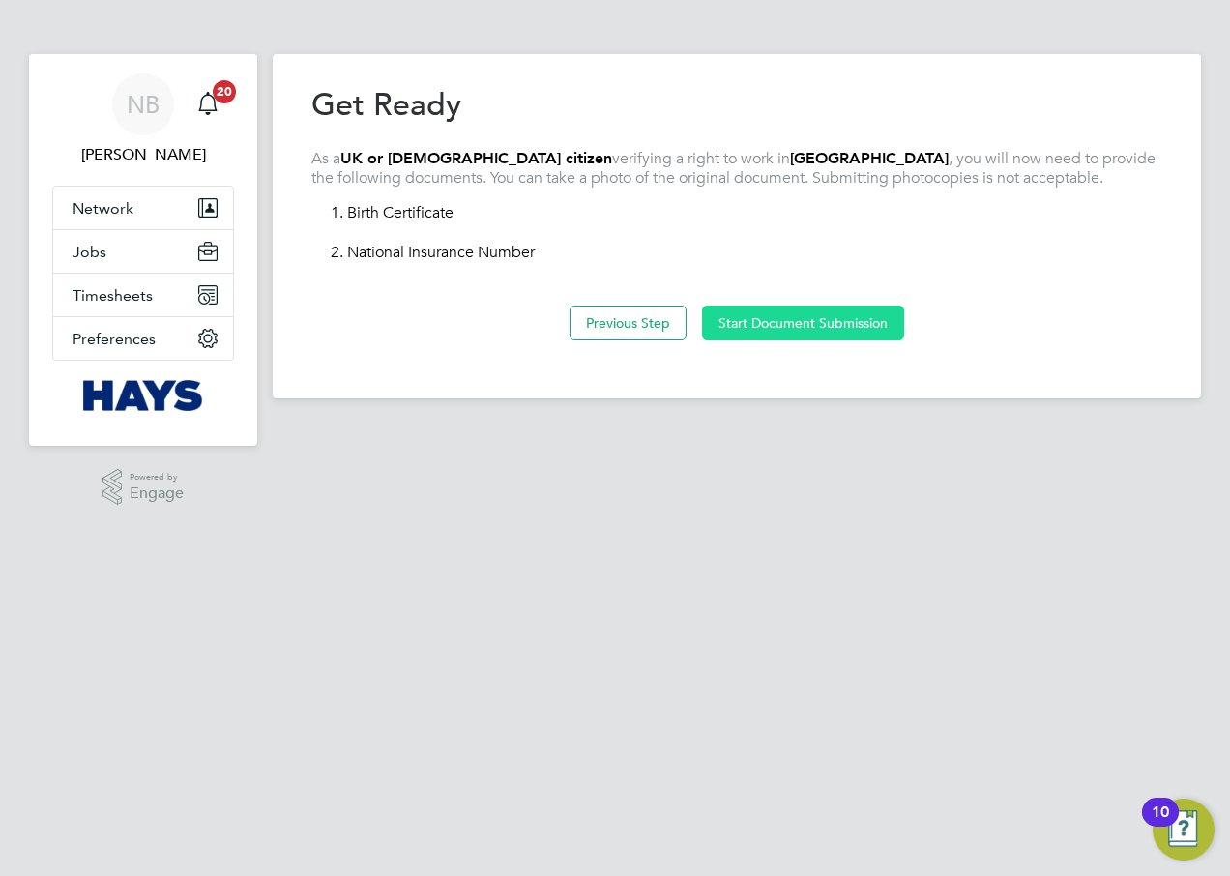
click at [852, 326] on button "Start Document Submission" at bounding box center [803, 322] width 202 height 35
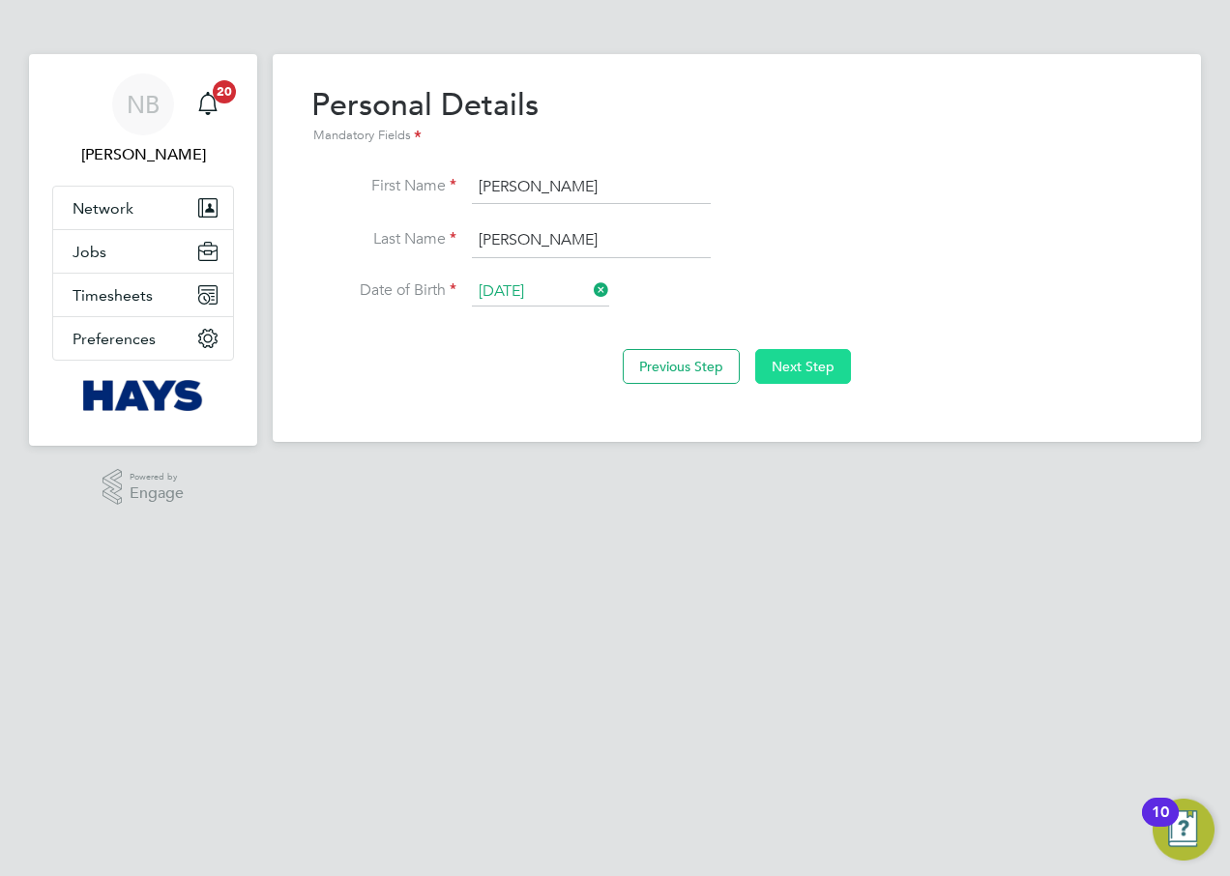
click at [800, 366] on button "Next Step" at bounding box center [803, 366] width 96 height 35
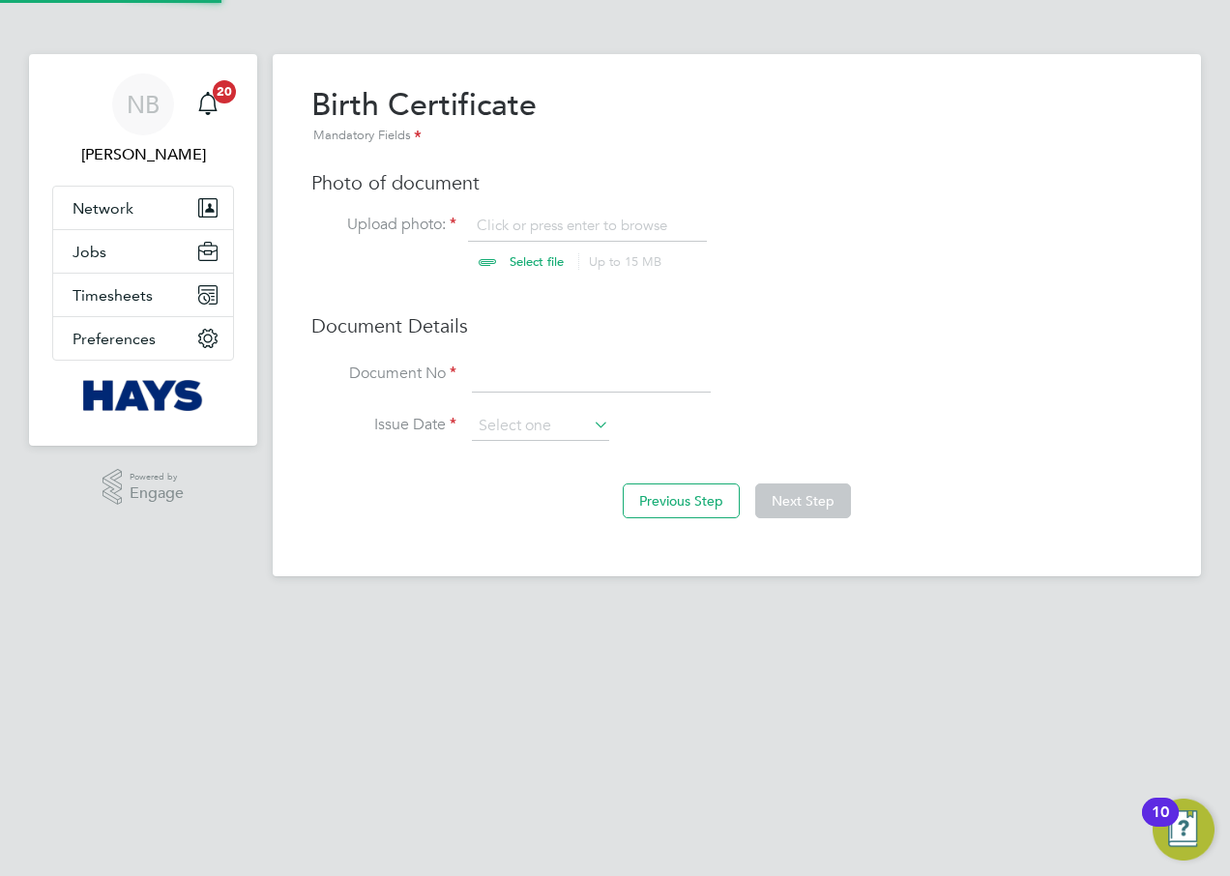
scroll to position [26, 240]
click at [540, 254] on input "file" at bounding box center [555, 245] width 304 height 58
type input "C:\fakepath\Adam Harding ID.pdf"
click at [506, 383] on input at bounding box center [591, 375] width 239 height 35
type input "qqq"
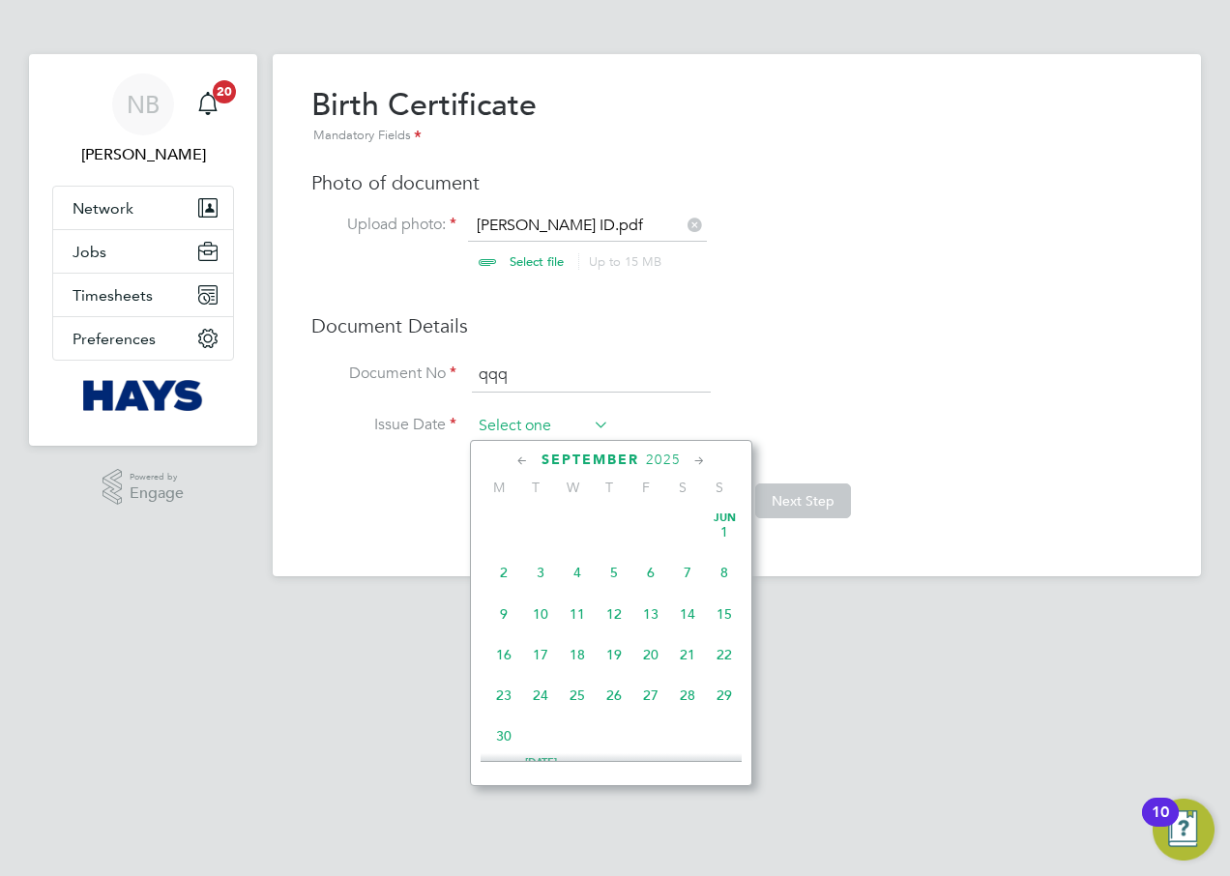
click at [501, 414] on input at bounding box center [540, 426] width 137 height 29
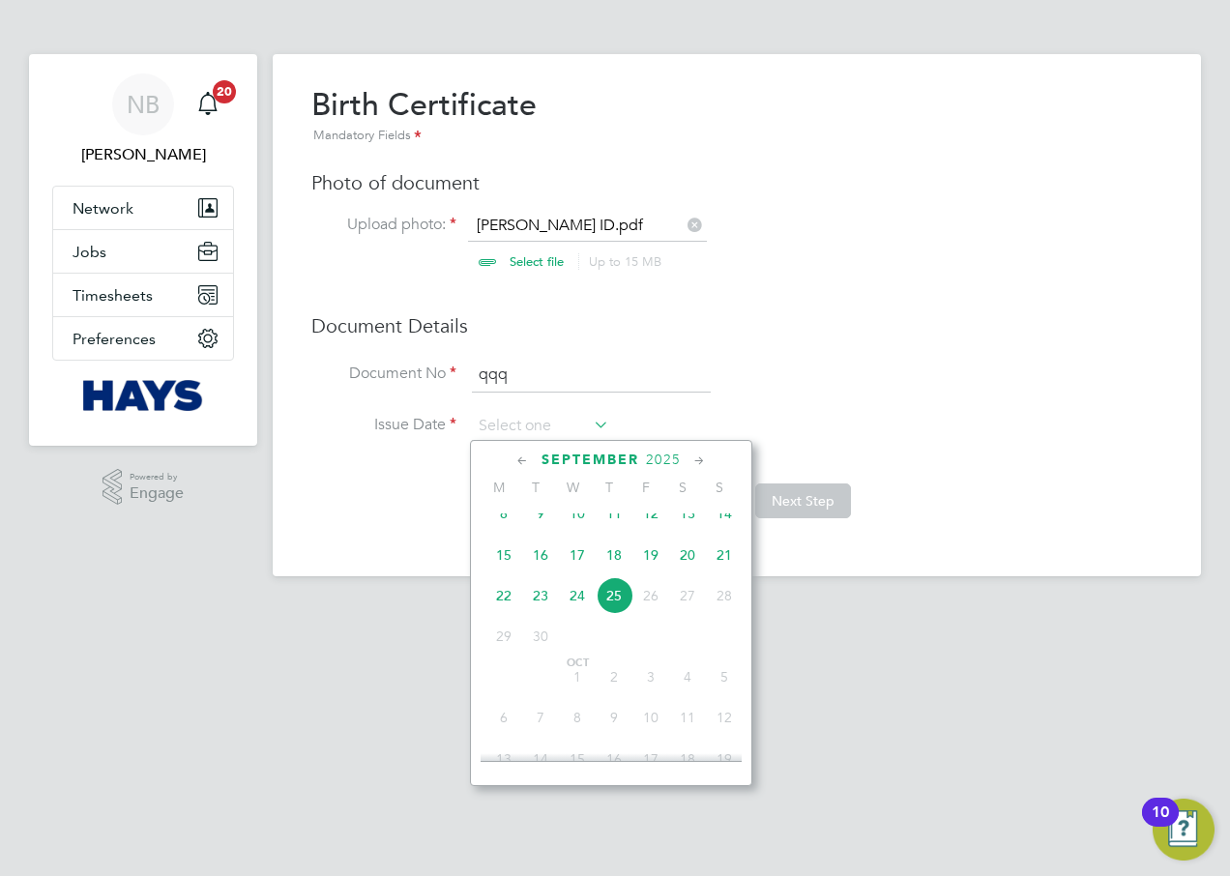
click at [599, 459] on span "September" at bounding box center [590, 459] width 98 height 16
click at [654, 456] on span "2025" at bounding box center [663, 459] width 35 height 16
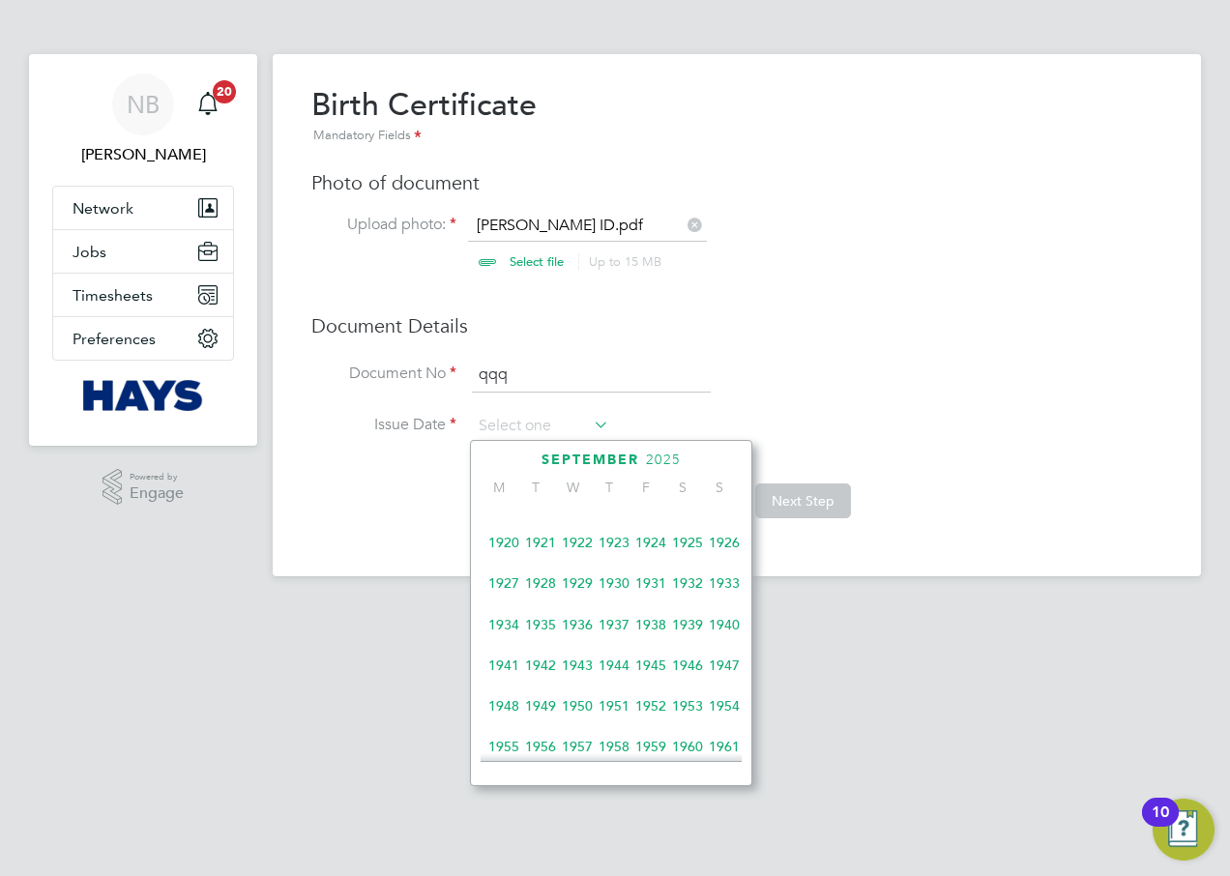
scroll to position [608, 0]
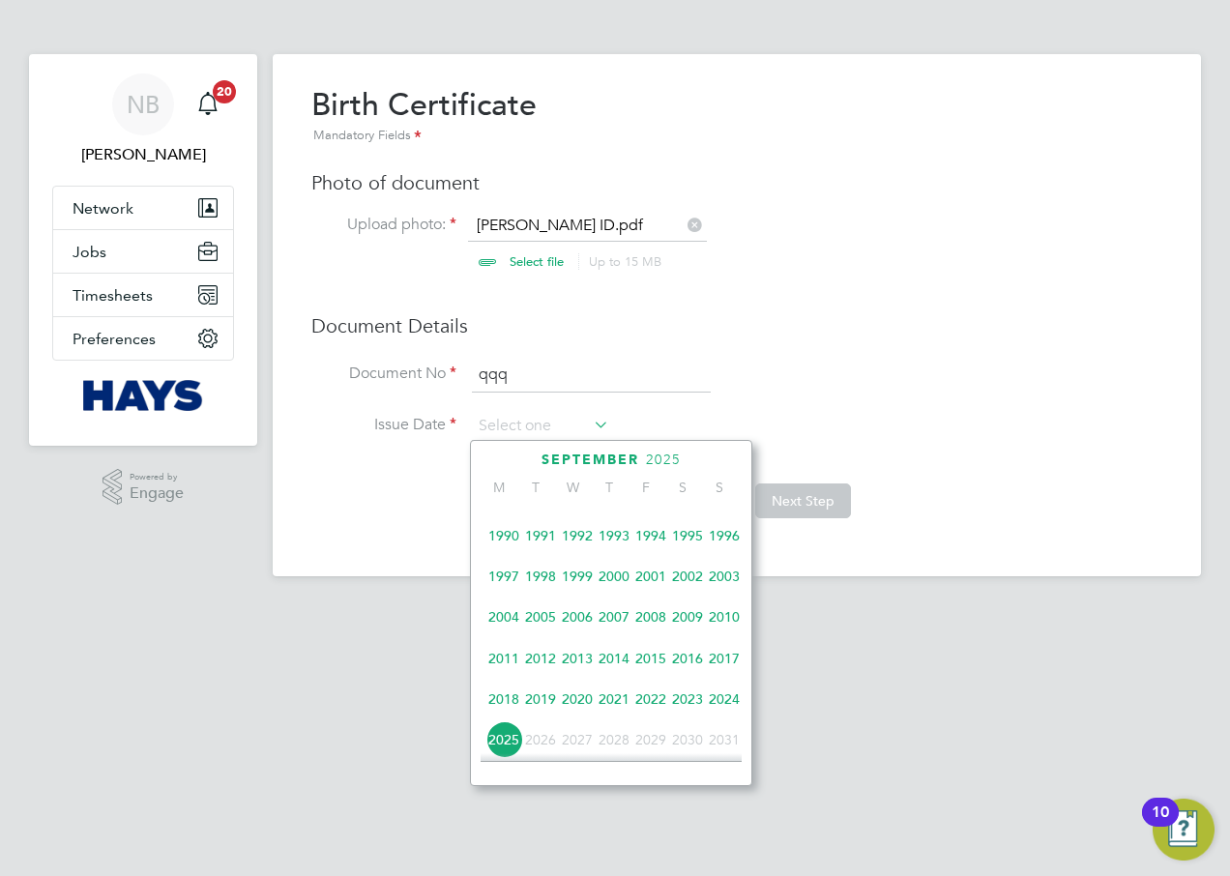
click at [688, 551] on span "1995" at bounding box center [687, 535] width 37 height 37
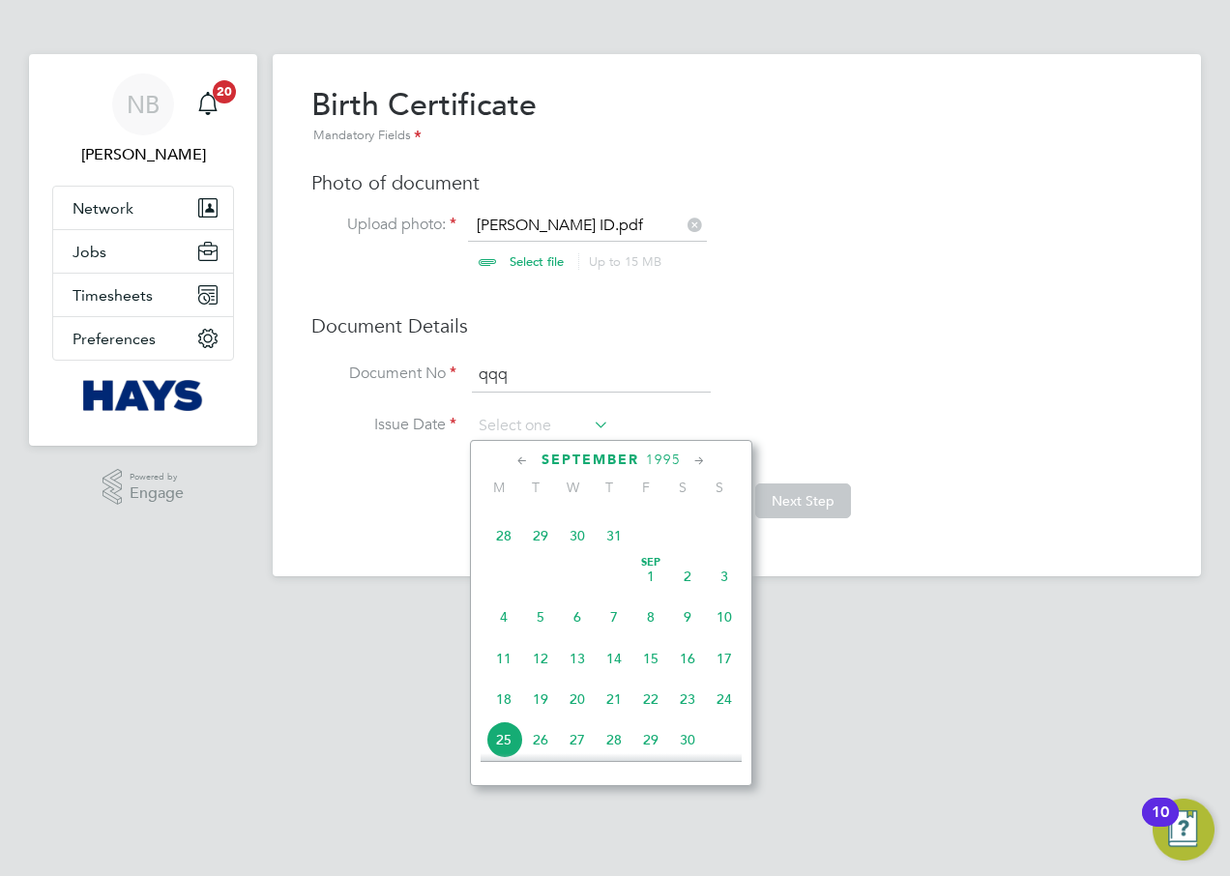
click at [647, 588] on span "Sep 1" at bounding box center [650, 576] width 37 height 37
type input "01 Sep 1995"
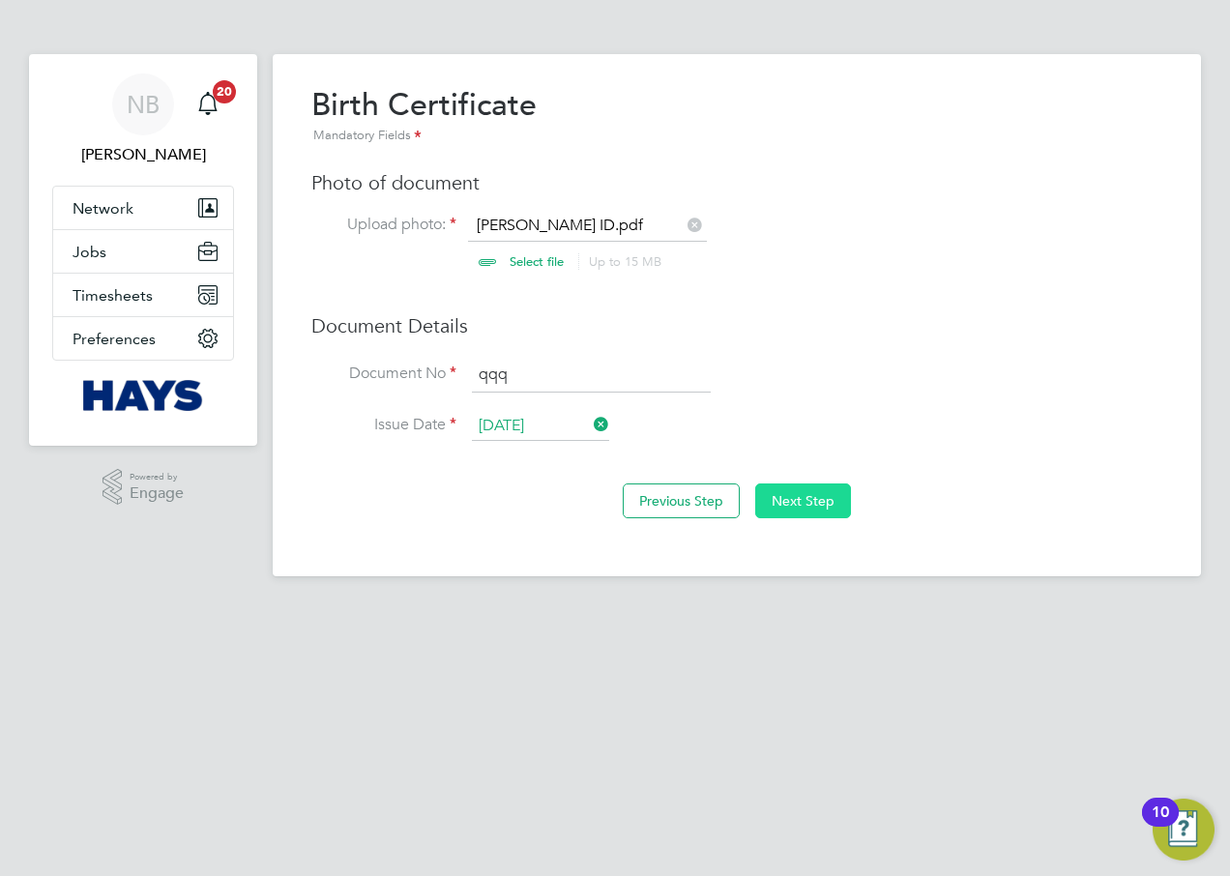
click at [784, 495] on button "Next Step" at bounding box center [803, 500] width 96 height 35
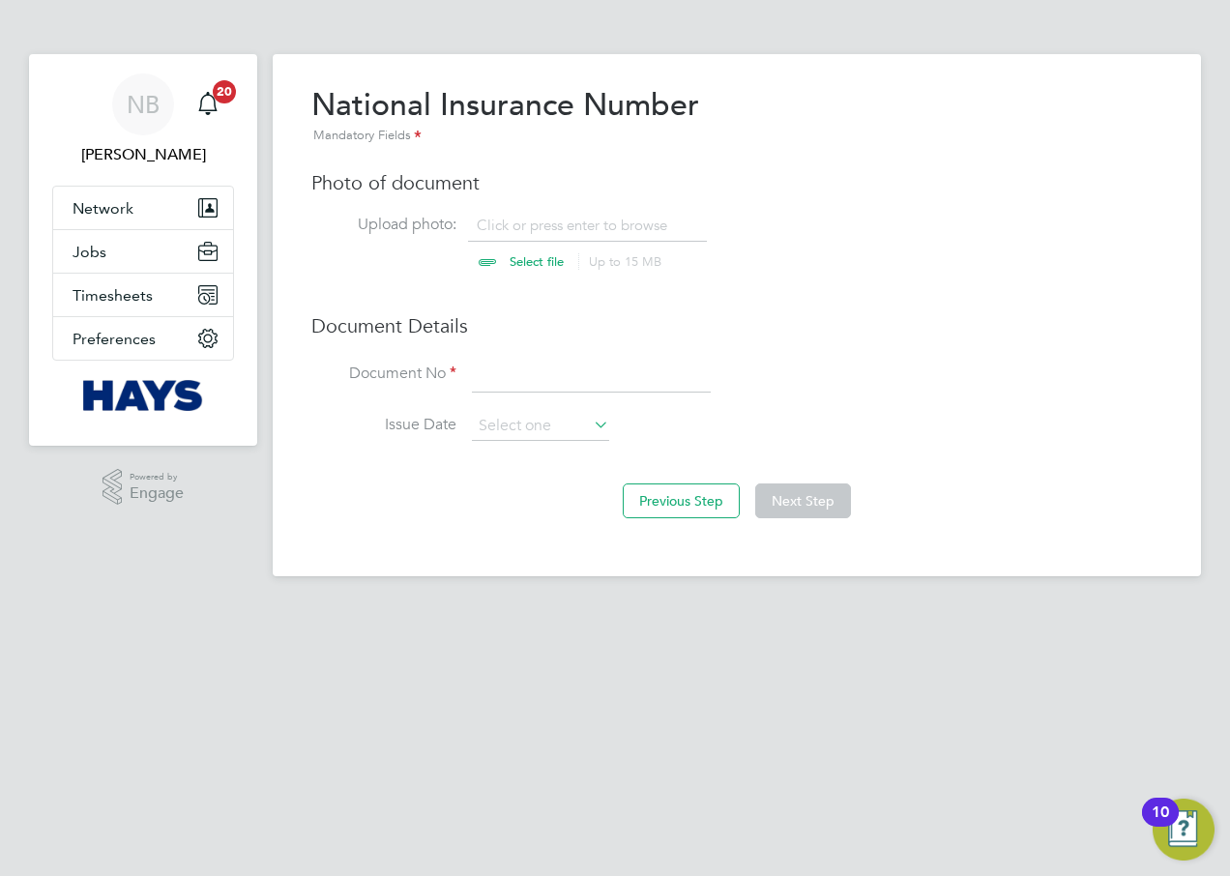
scroll to position [26, 240]
click at [507, 220] on input "file" at bounding box center [555, 245] width 304 height 58
type input "C:\fakepath\Adam Harding ID.pdf"
click at [569, 361] on input at bounding box center [591, 375] width 239 height 35
type input "NA"
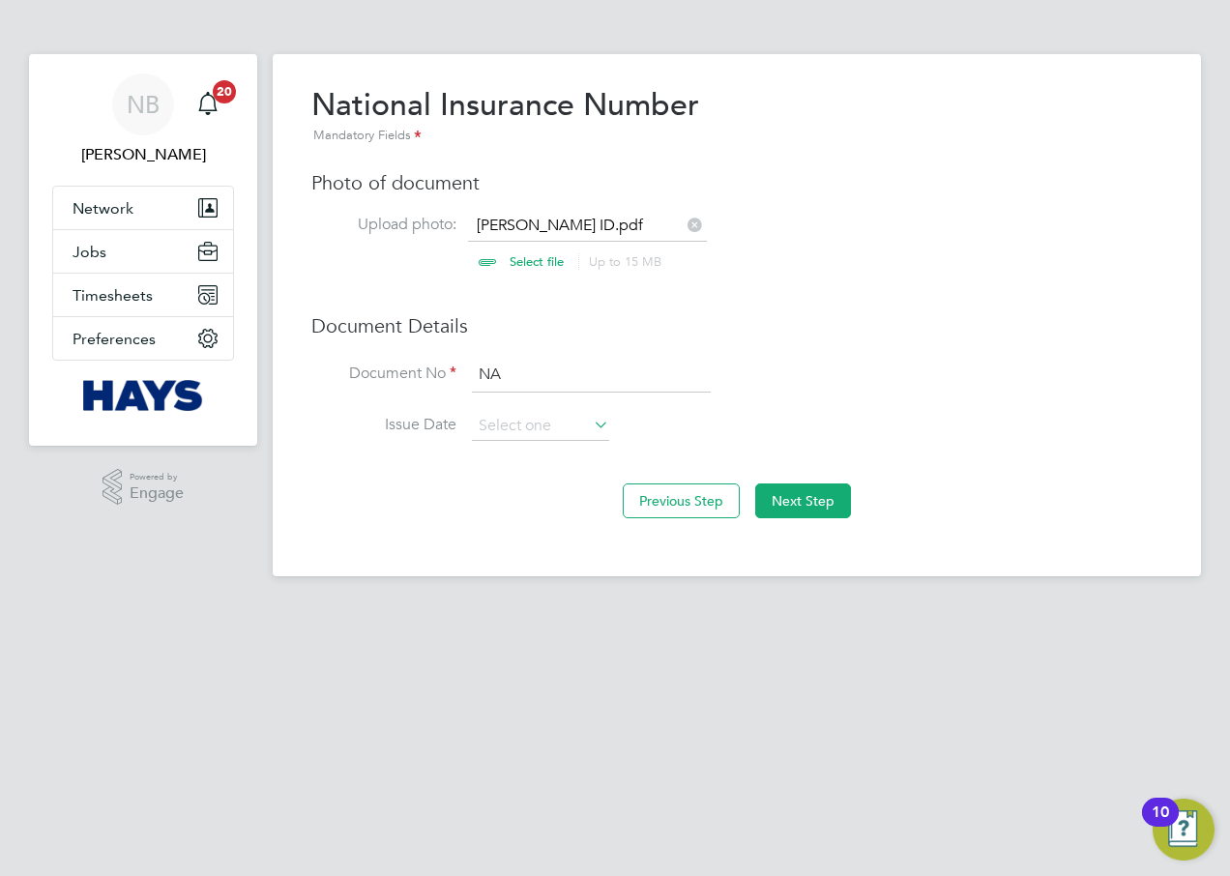
click at [804, 521] on div "Previous Step Next Step" at bounding box center [736, 498] width 851 height 77
click at [802, 508] on button "Next Step" at bounding box center [803, 500] width 96 height 35
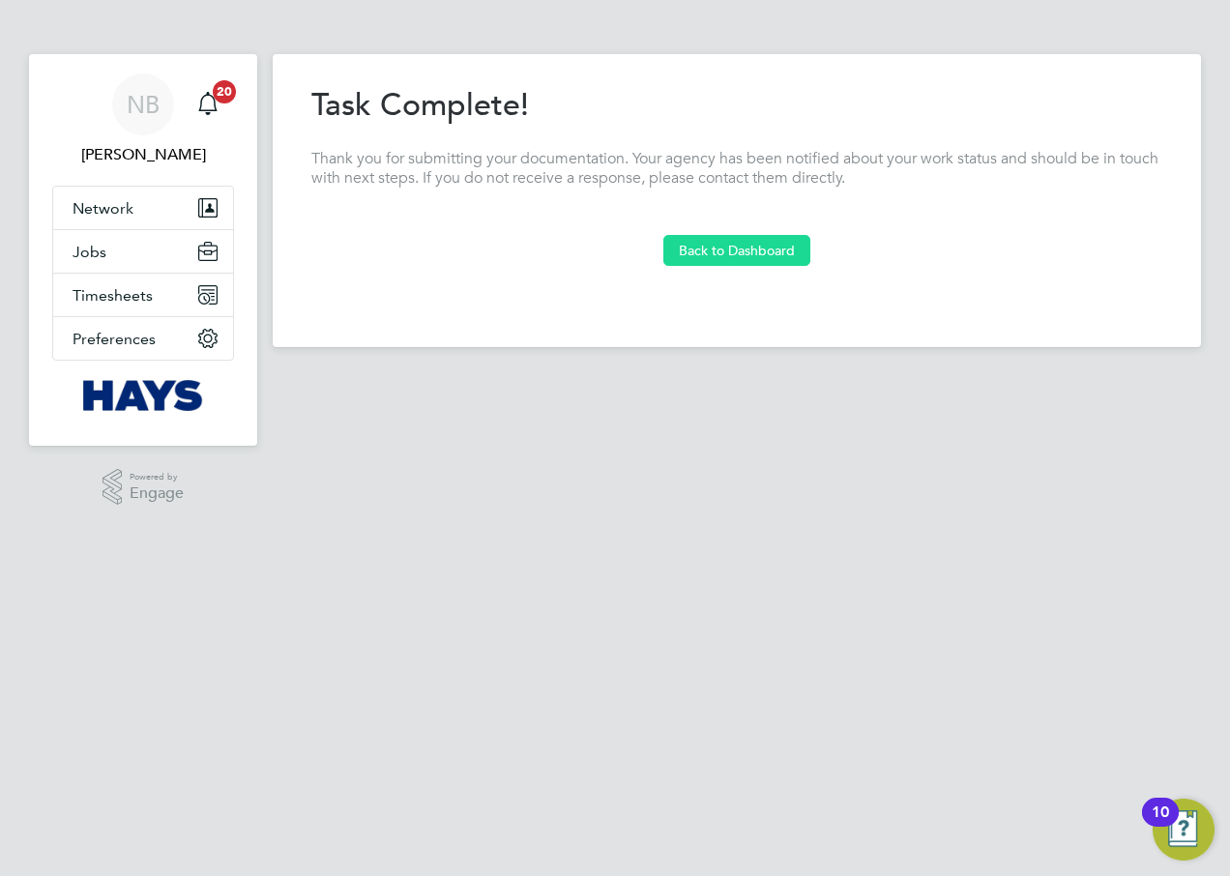
click at [704, 244] on button "Back to Dashboard" at bounding box center [736, 250] width 147 height 31
